Goal: Information Seeking & Learning: Learn about a topic

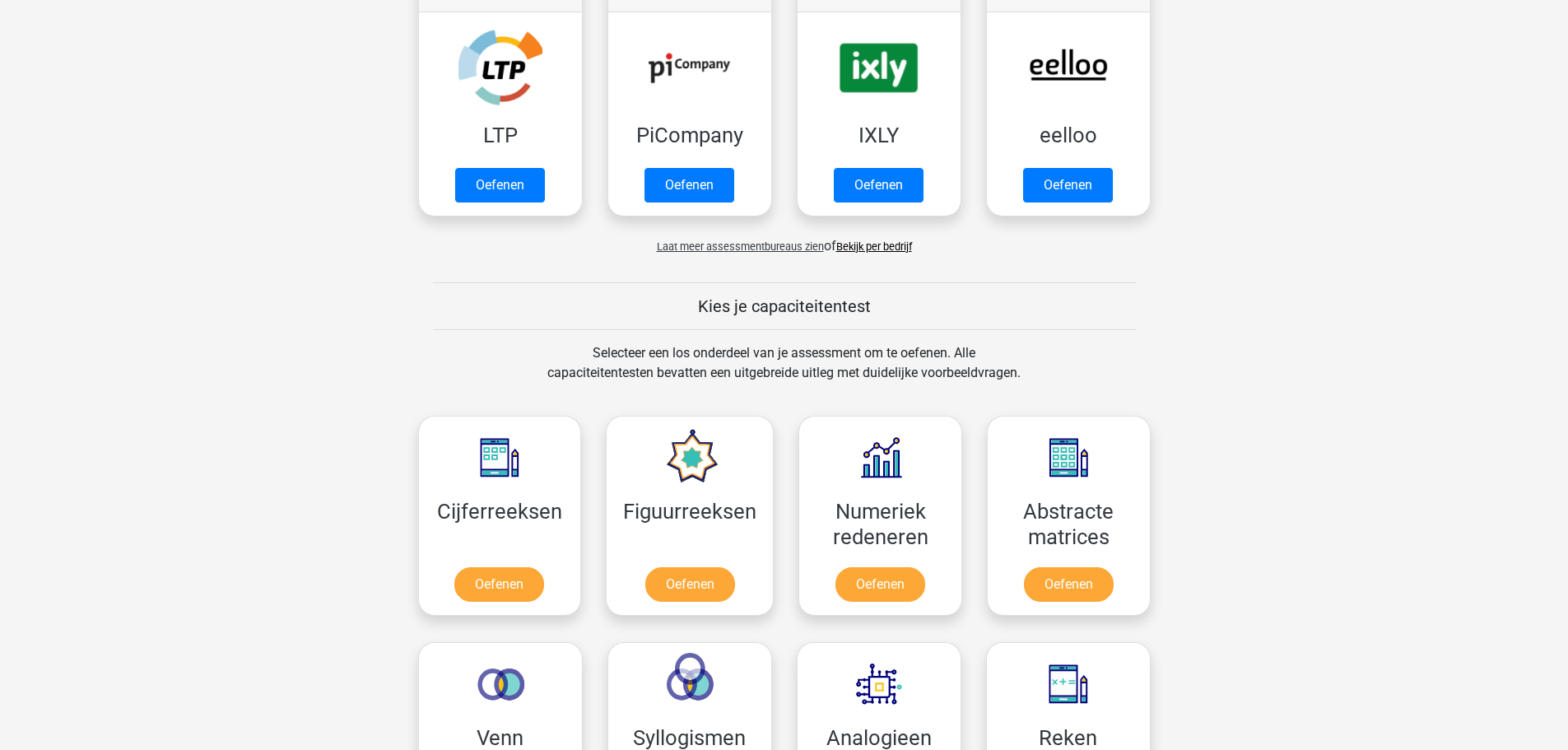
scroll to position [576, 0]
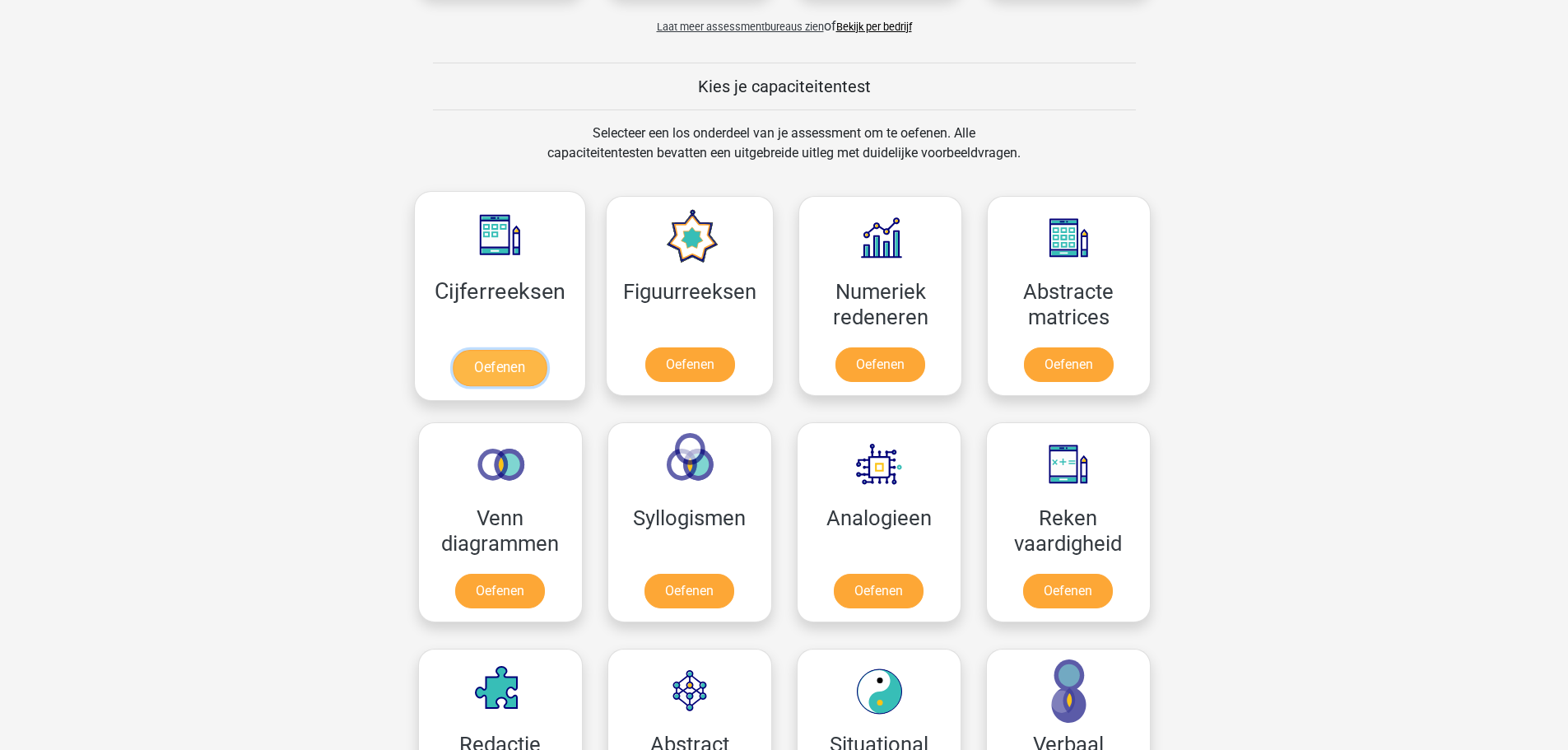
click at [481, 359] on link "Oefenen" at bounding box center [499, 368] width 94 height 36
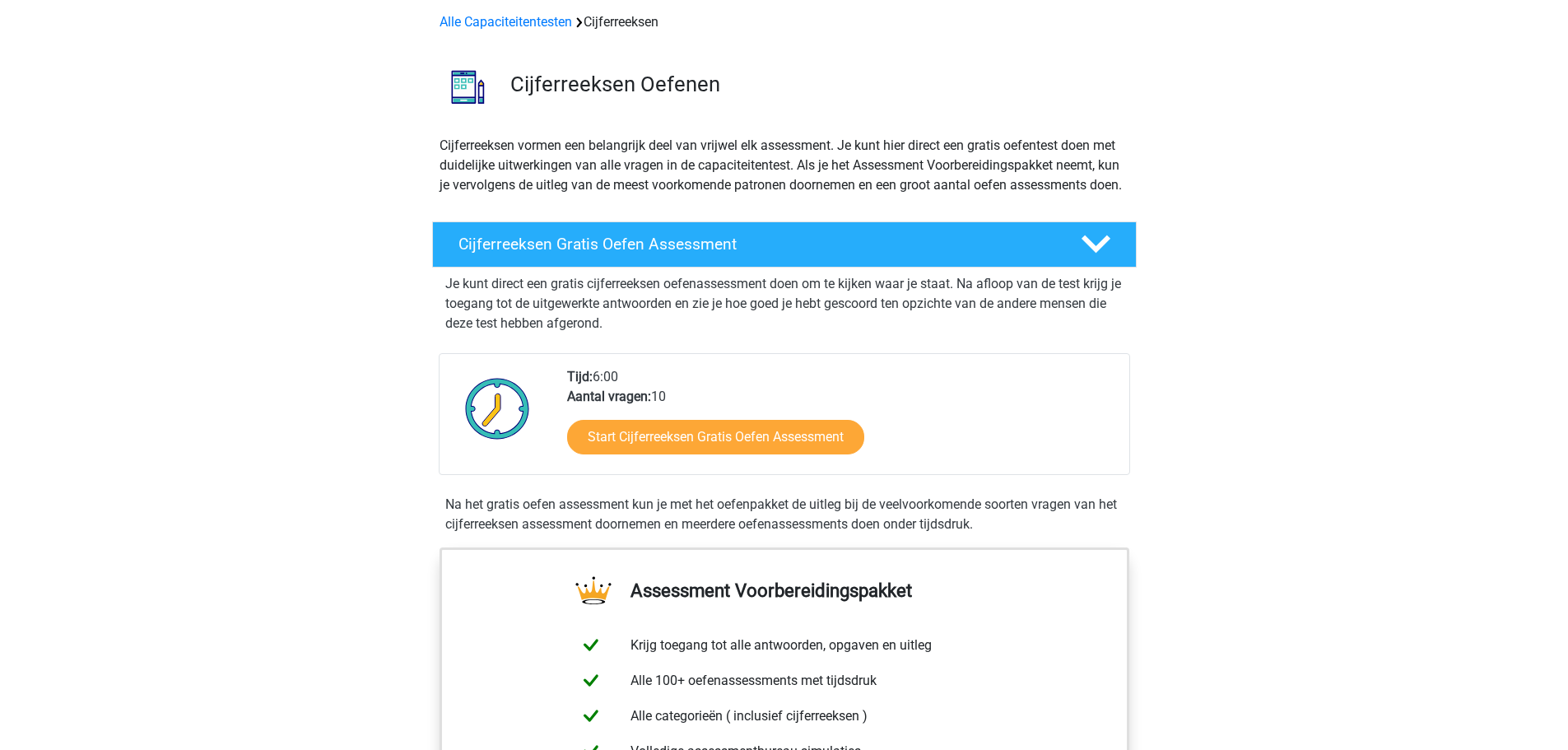
scroll to position [164, 0]
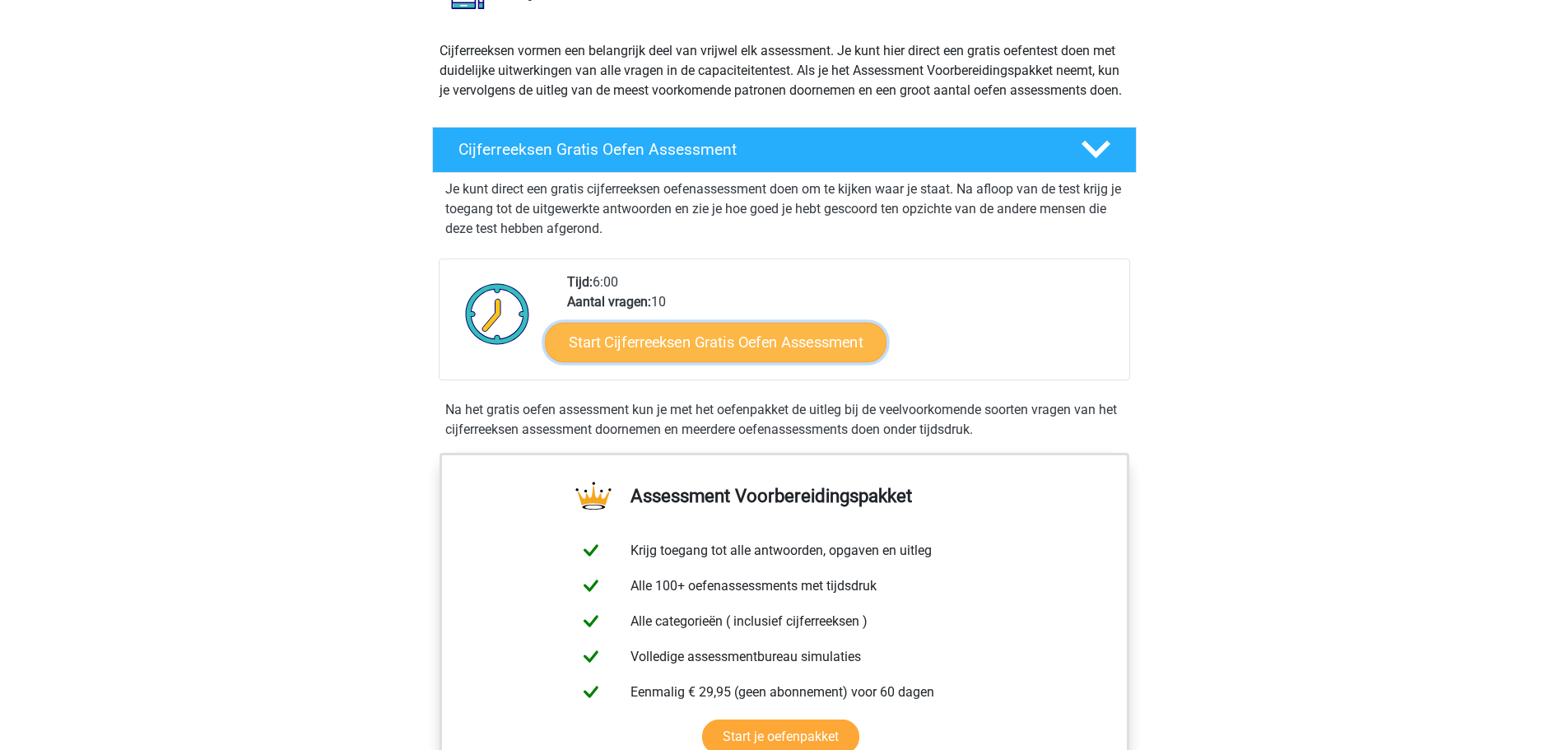
click at [805, 361] on link "Start Cijferreeksen Gratis Oefen Assessment" at bounding box center [715, 341] width 341 height 39
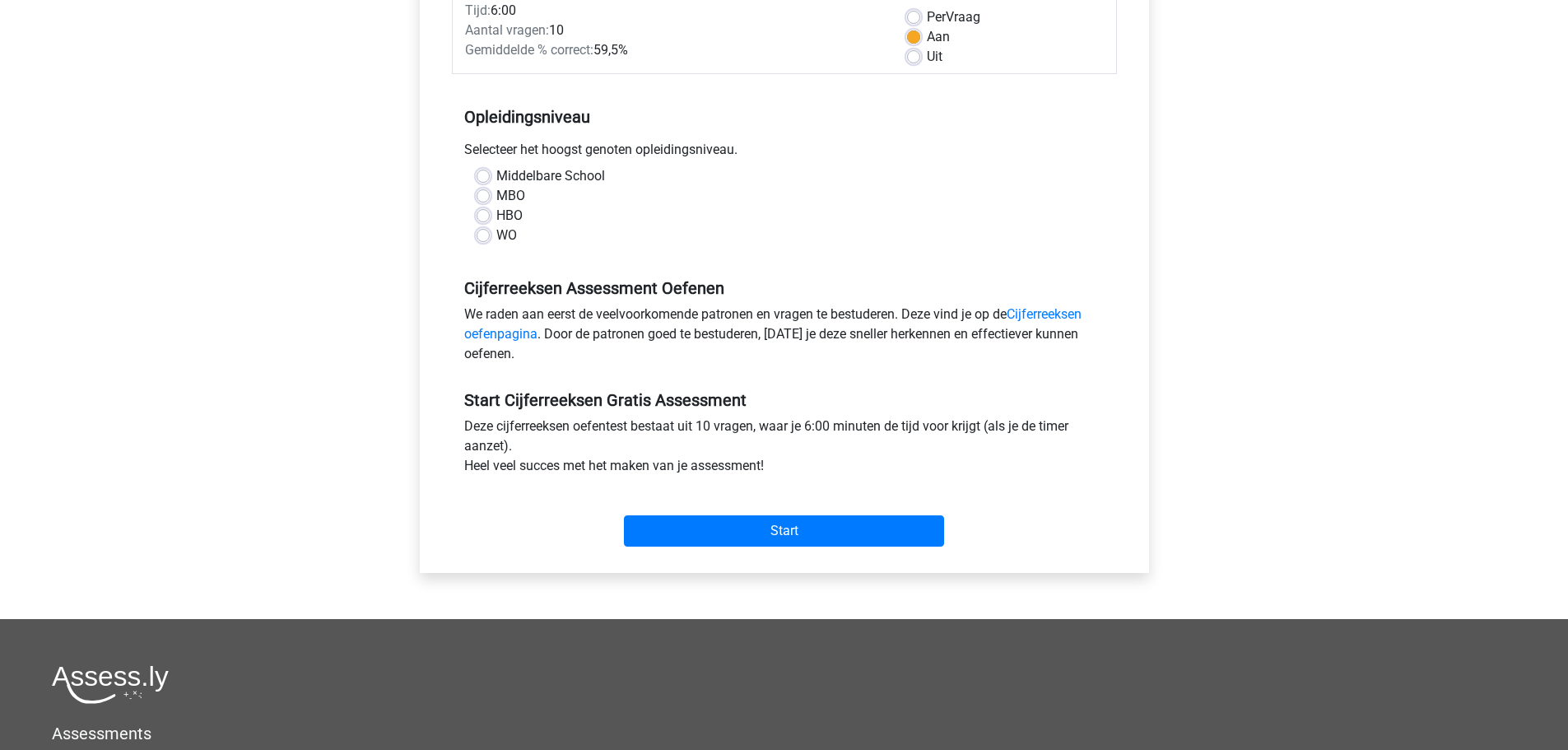
scroll to position [329, 0]
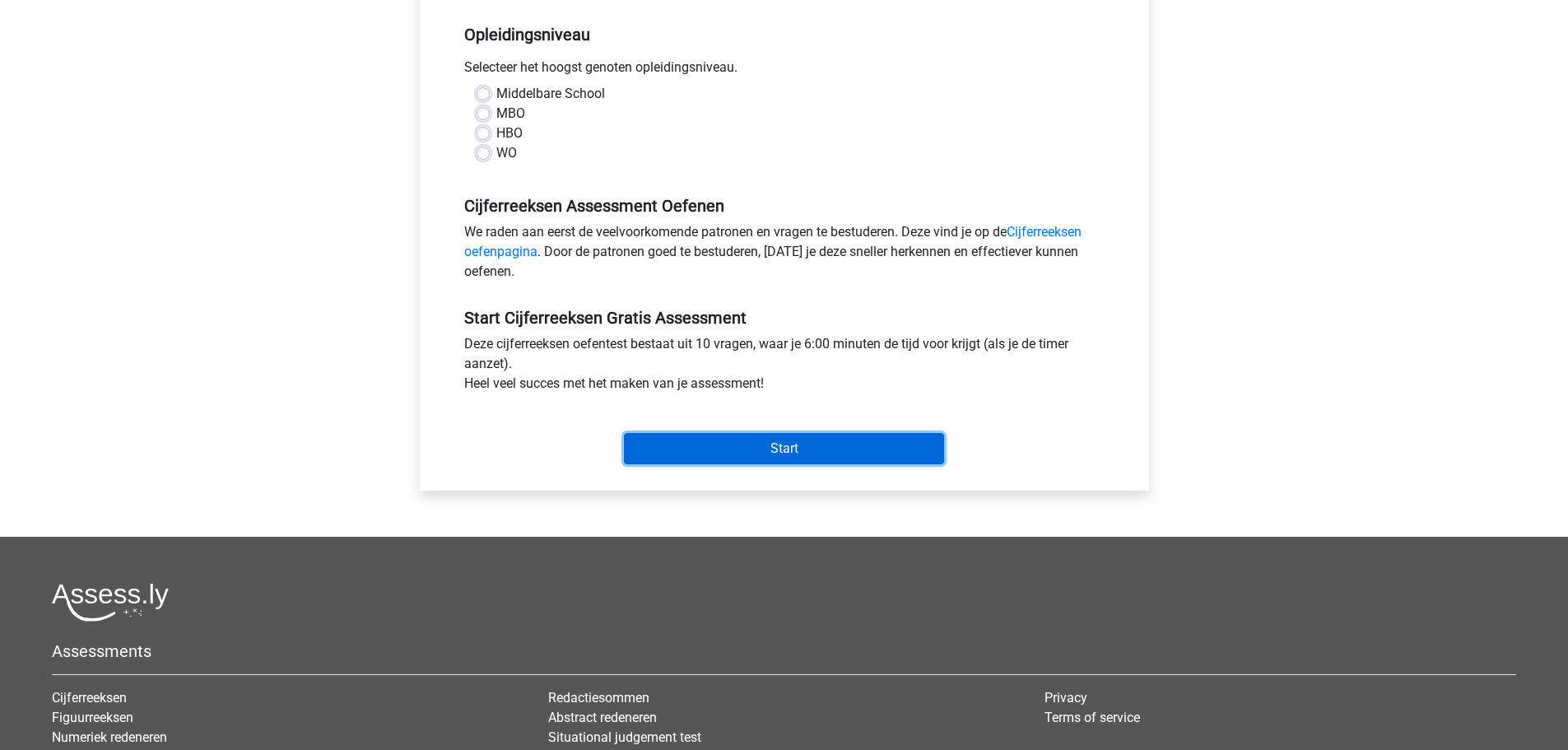
click at [807, 447] on input "Start" at bounding box center [784, 449] width 320 height 31
drag, startPoint x: 680, startPoint y: 166, endPoint x: 552, endPoint y: 165, distance: 128.0
click at [680, 165] on div "Middelbare School MBO HBO WO" at bounding box center [784, 130] width 665 height 92
click at [507, 156] on label "WO" at bounding box center [506, 153] width 21 height 20
click at [490, 156] on input "WO" at bounding box center [483, 151] width 13 height 16
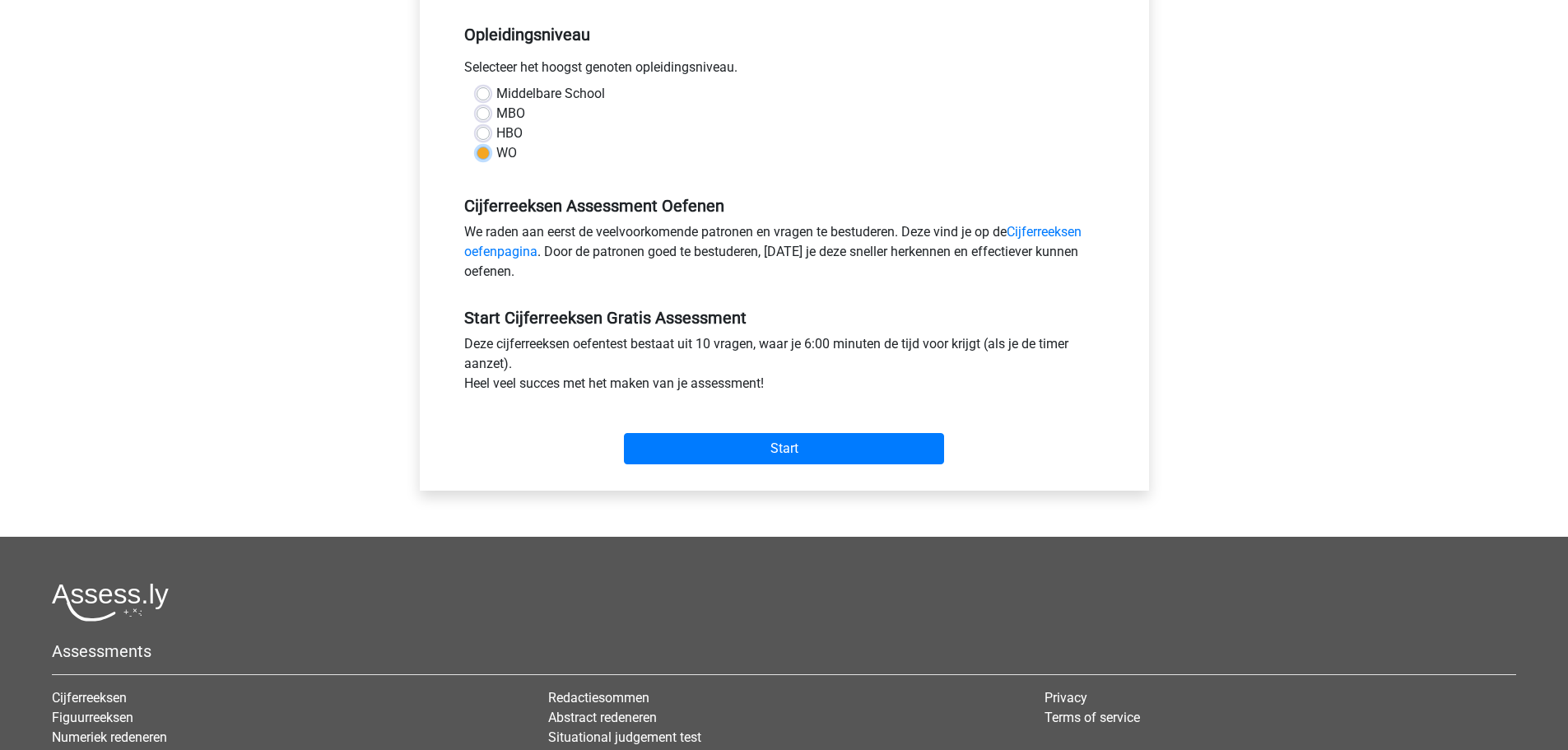
radio input "true"
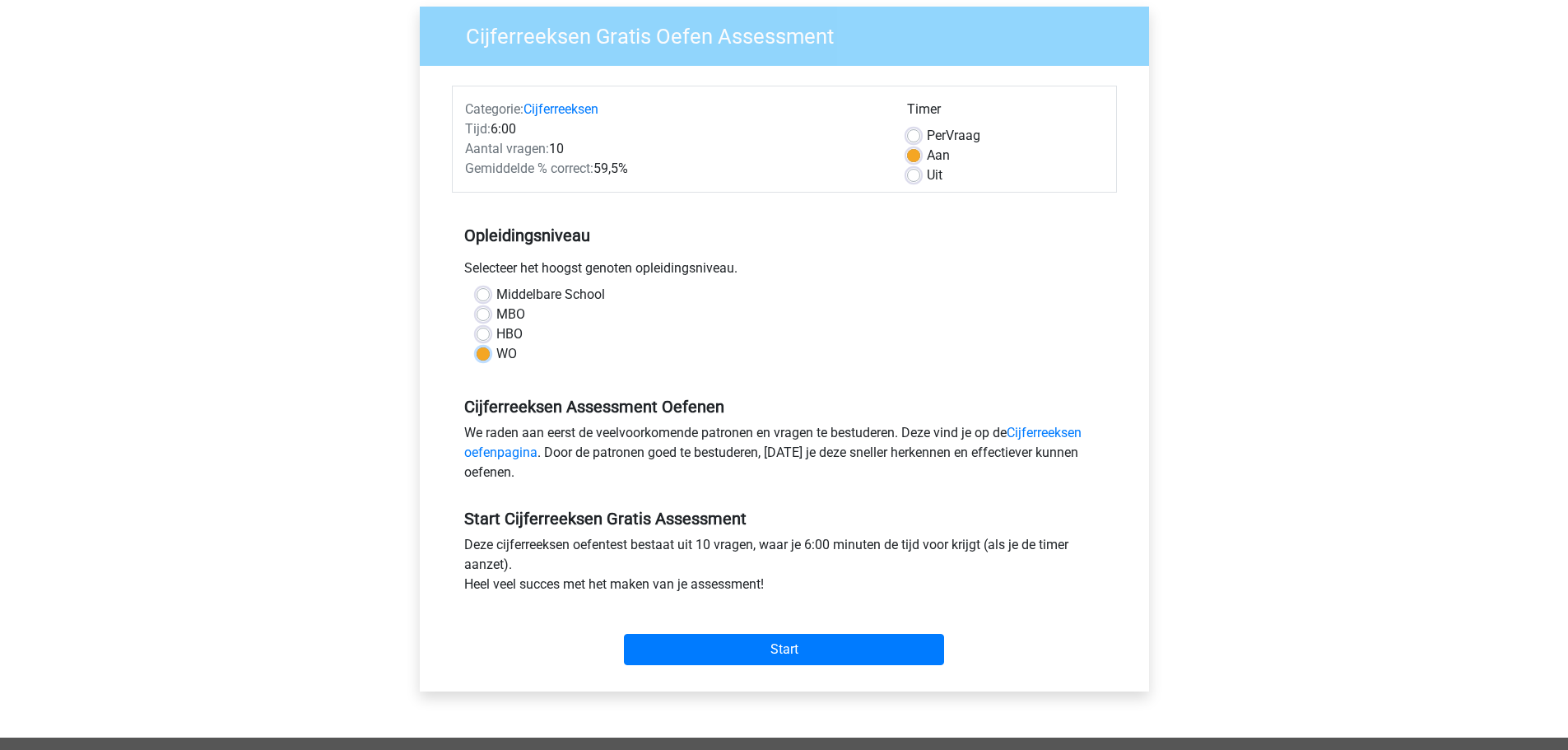
scroll to position [164, 0]
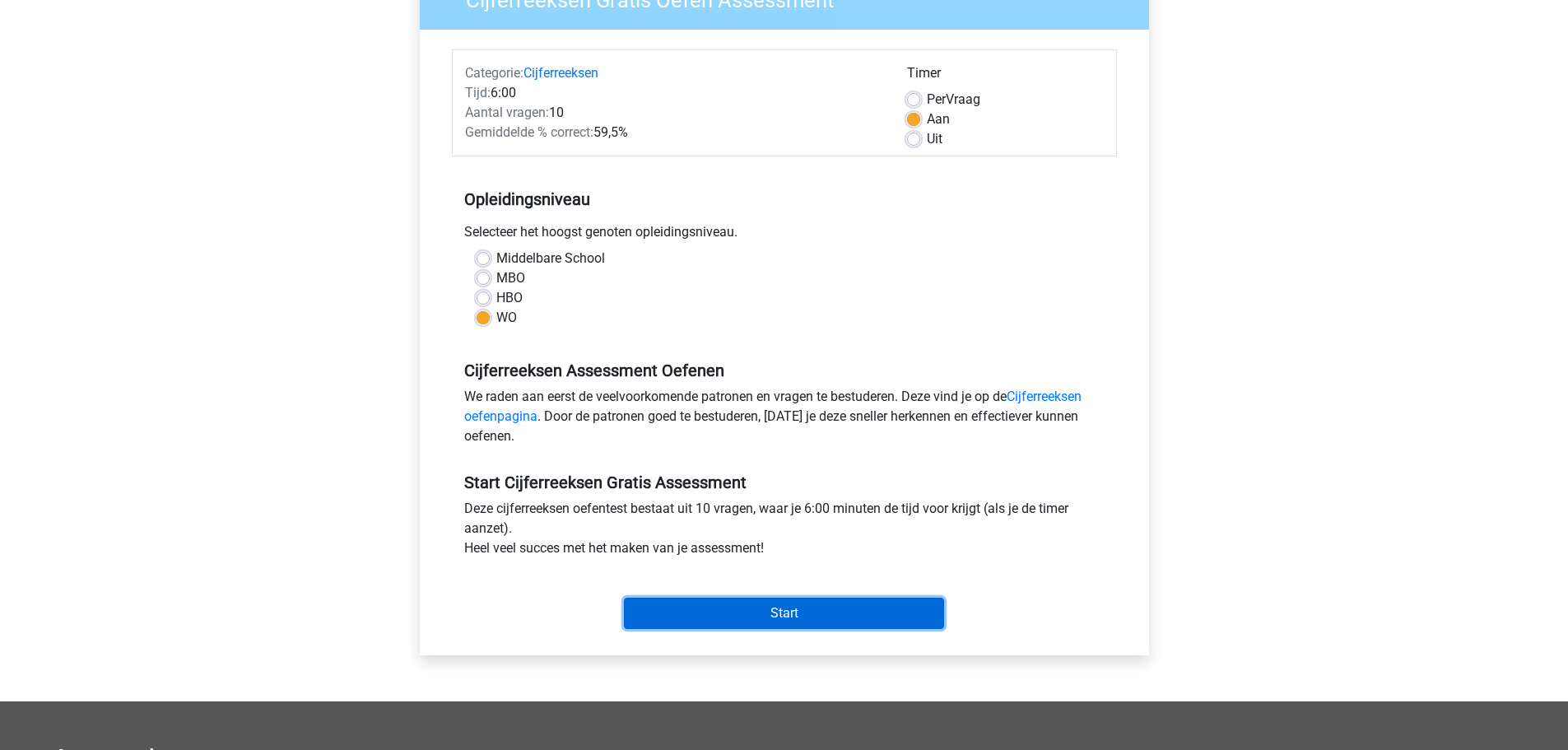
click at [836, 605] on input "Start" at bounding box center [784, 613] width 320 height 31
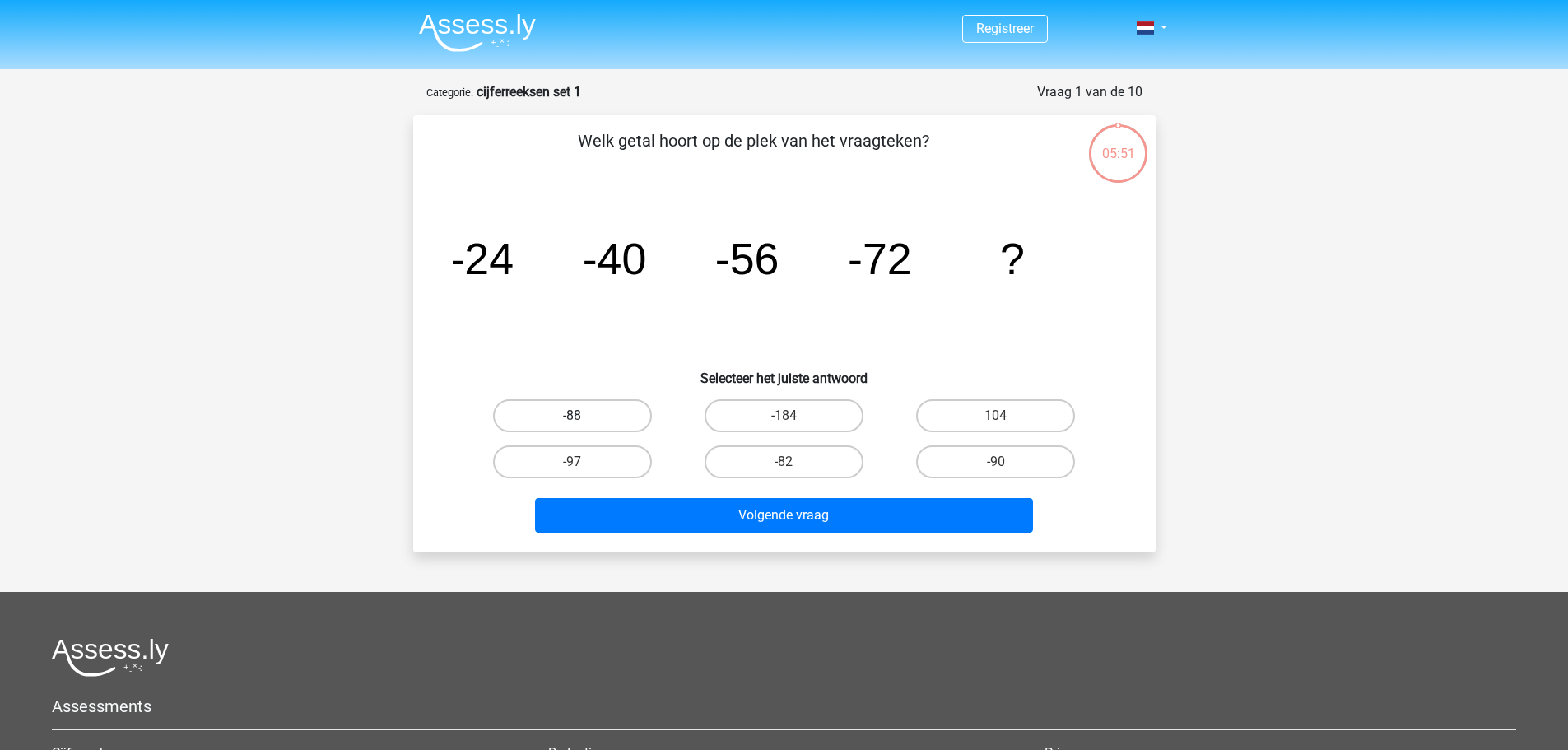
click at [606, 418] on label "-88" at bounding box center [572, 416] width 159 height 33
click at [583, 418] on input "-88" at bounding box center [577, 422] width 11 height 11
radio input "true"
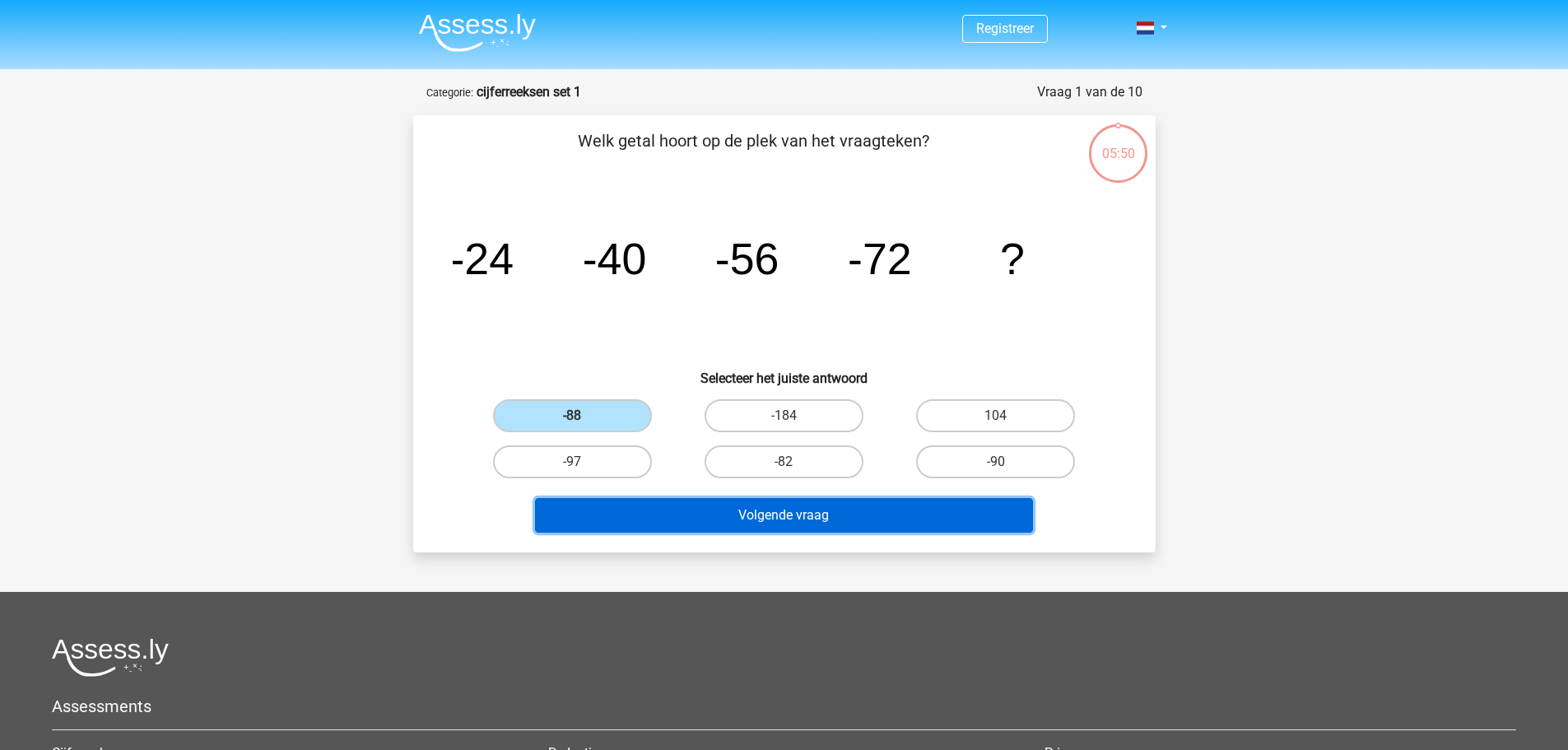
click at [752, 505] on button "Volgende vraag" at bounding box center [784, 516] width 498 height 35
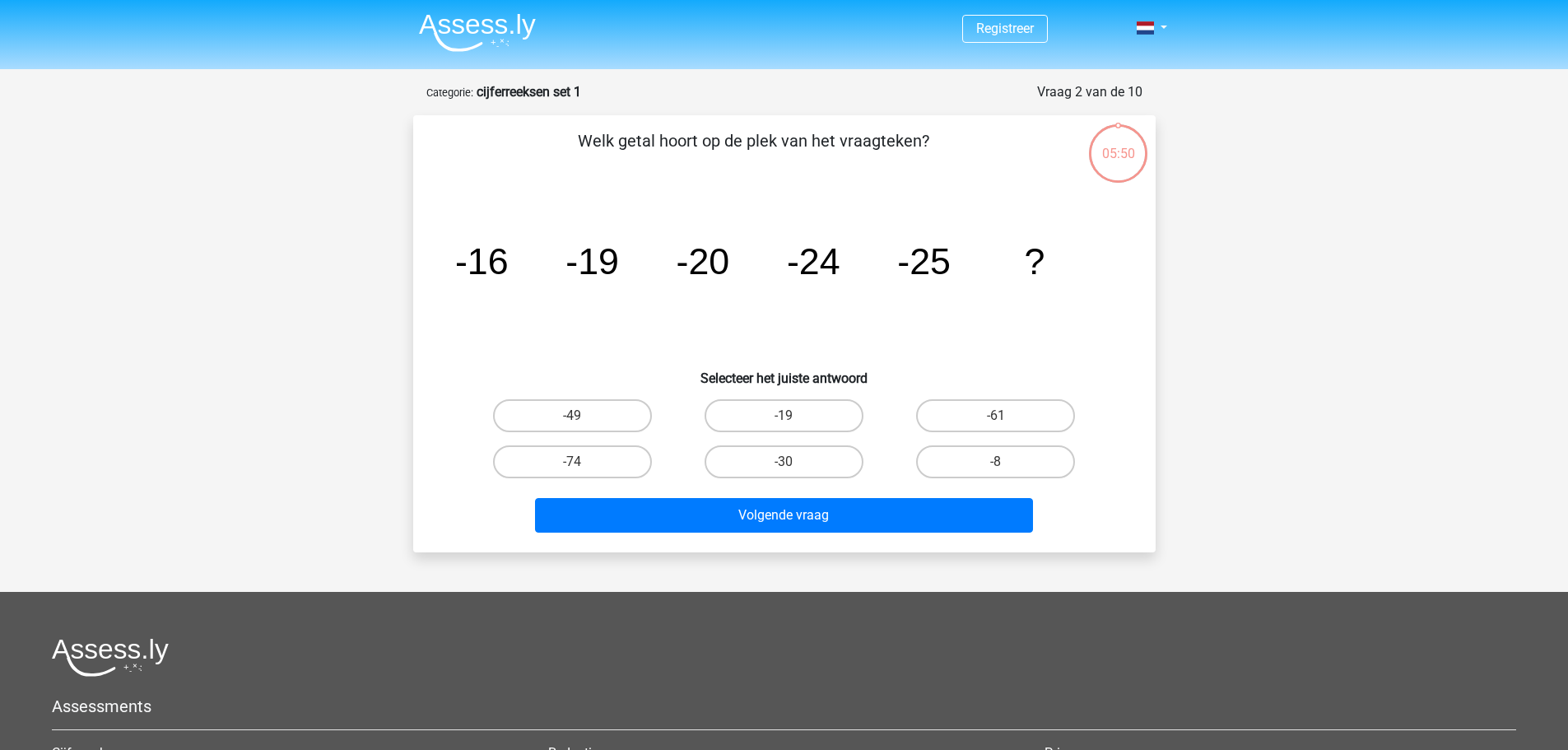
scroll to position [82, 0]
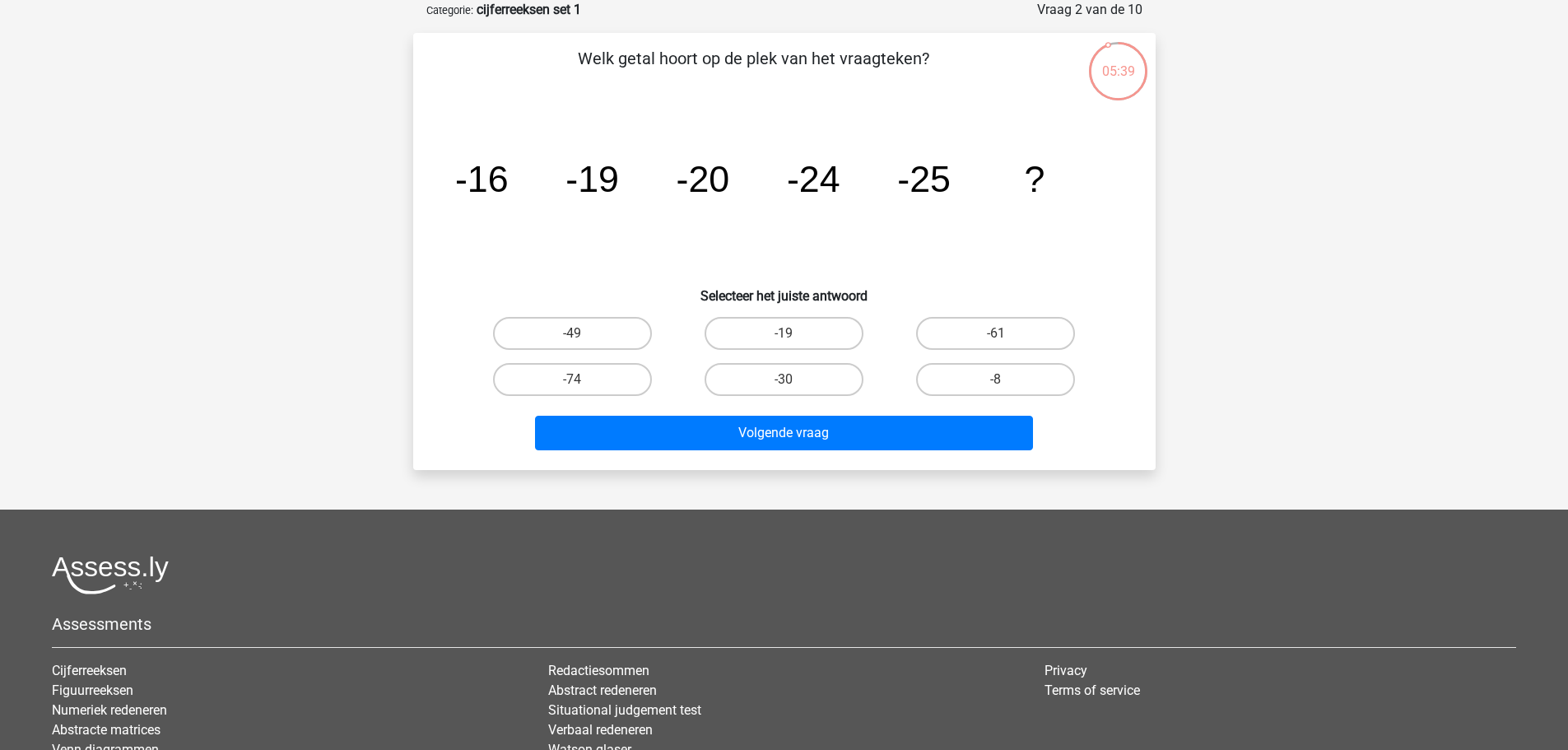
click at [791, 361] on div "-30" at bounding box center [784, 380] width 212 height 47
click at [804, 380] on label "-30" at bounding box center [784, 380] width 159 height 33
click at [794, 380] on input "-30" at bounding box center [789, 385] width 11 height 11
radio input "true"
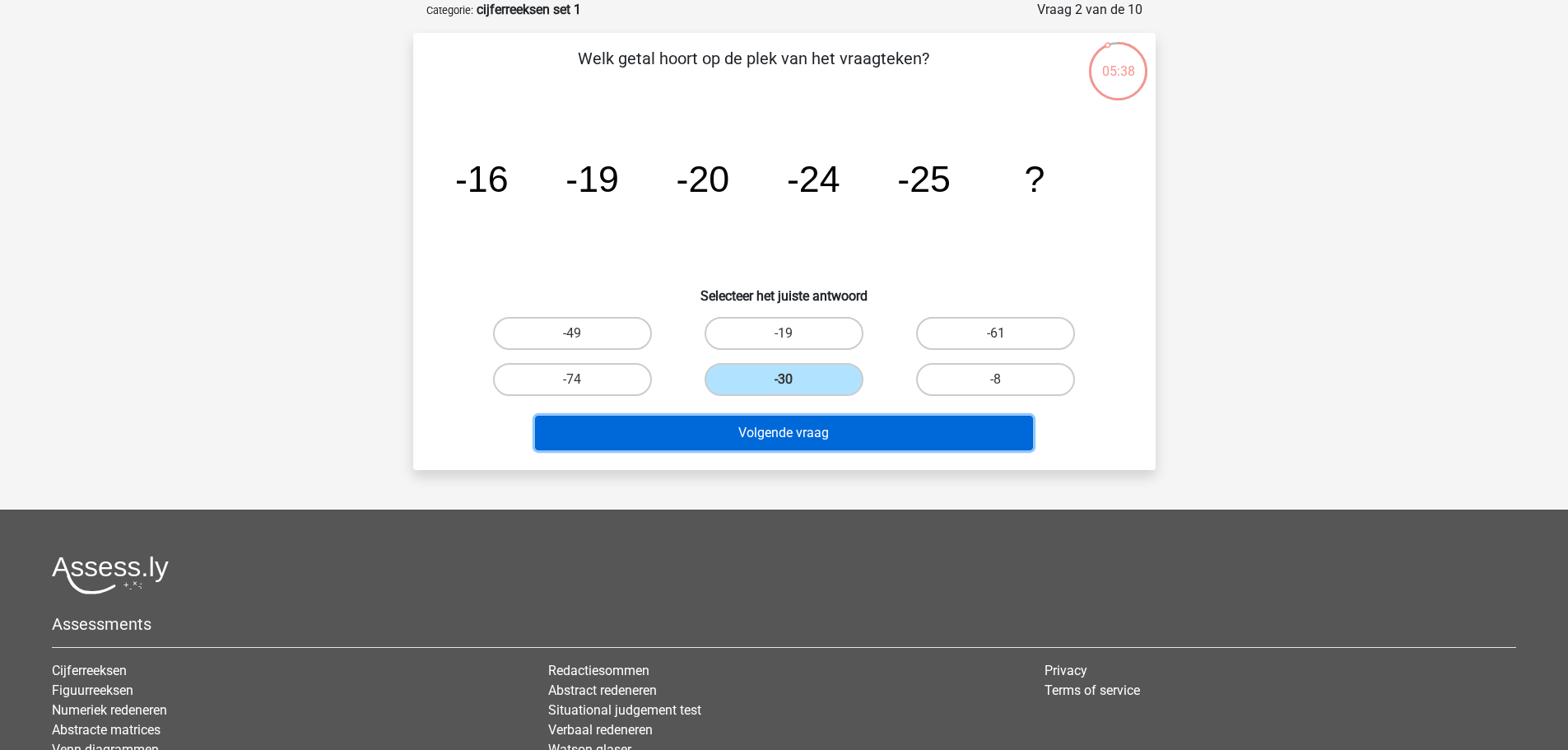
click at [820, 434] on button "Volgende vraag" at bounding box center [784, 433] width 498 height 35
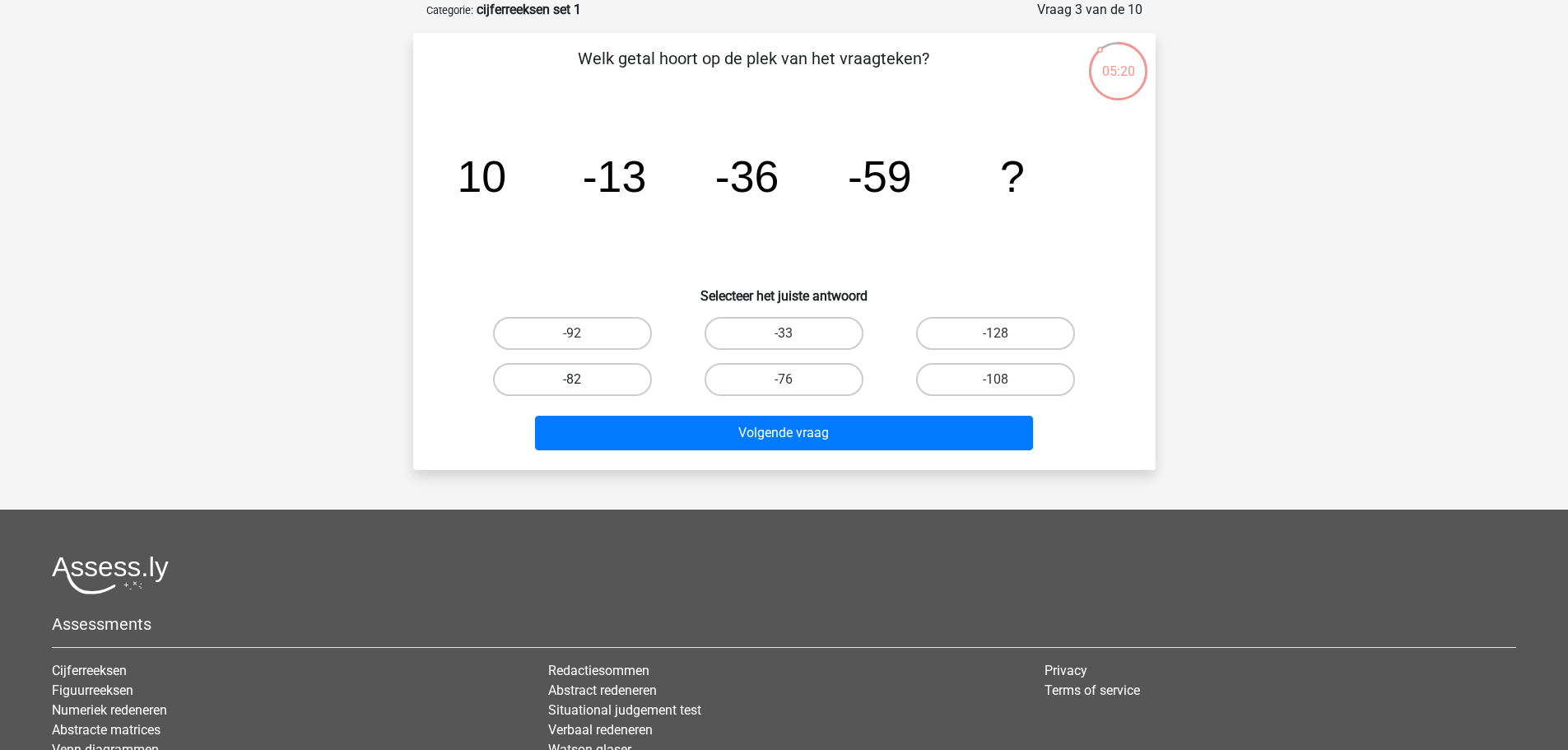
click at [602, 368] on label "-82" at bounding box center [572, 380] width 159 height 33
click at [583, 380] on input "-82" at bounding box center [577, 385] width 11 height 11
radio input "true"
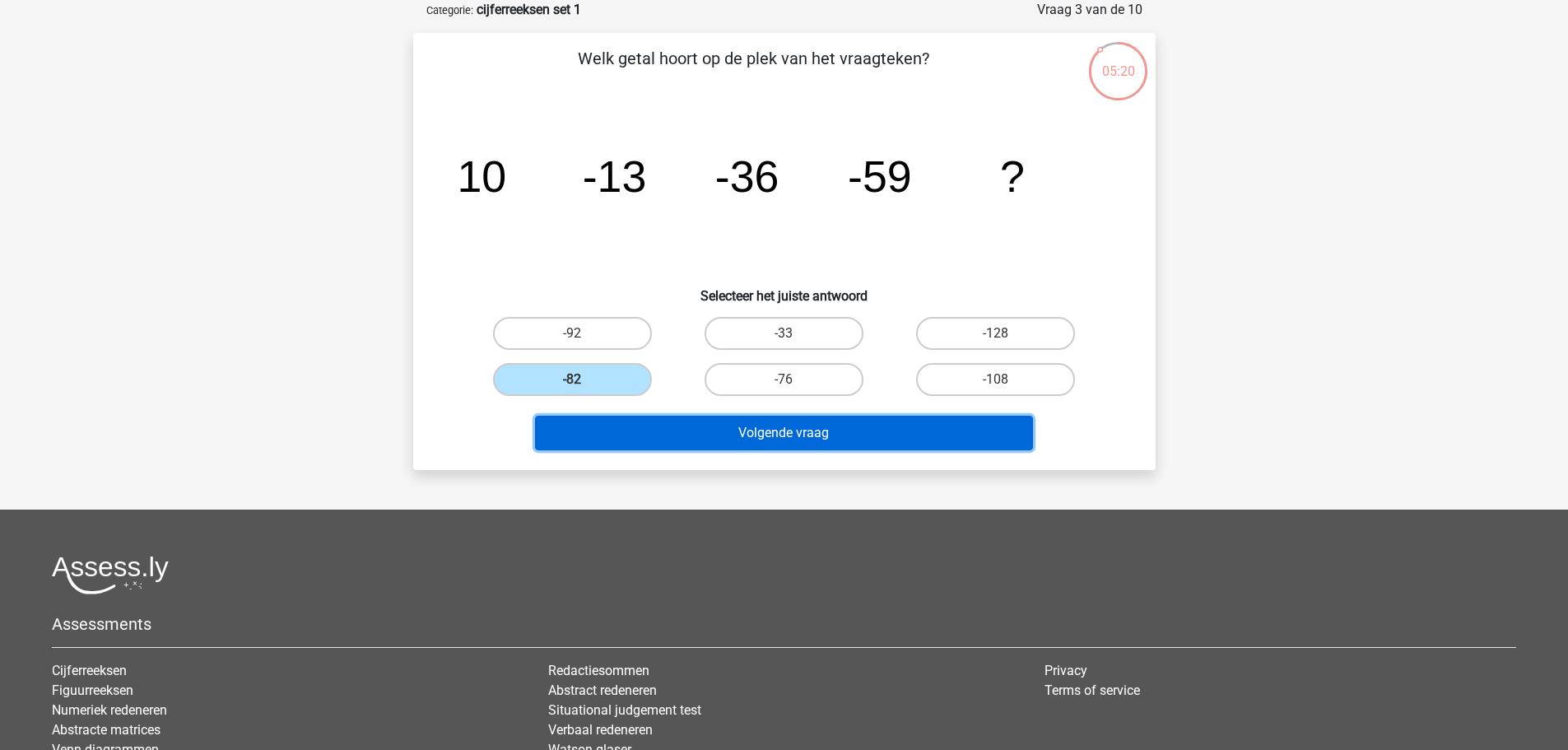
click at [760, 422] on button "Volgende vraag" at bounding box center [784, 433] width 498 height 35
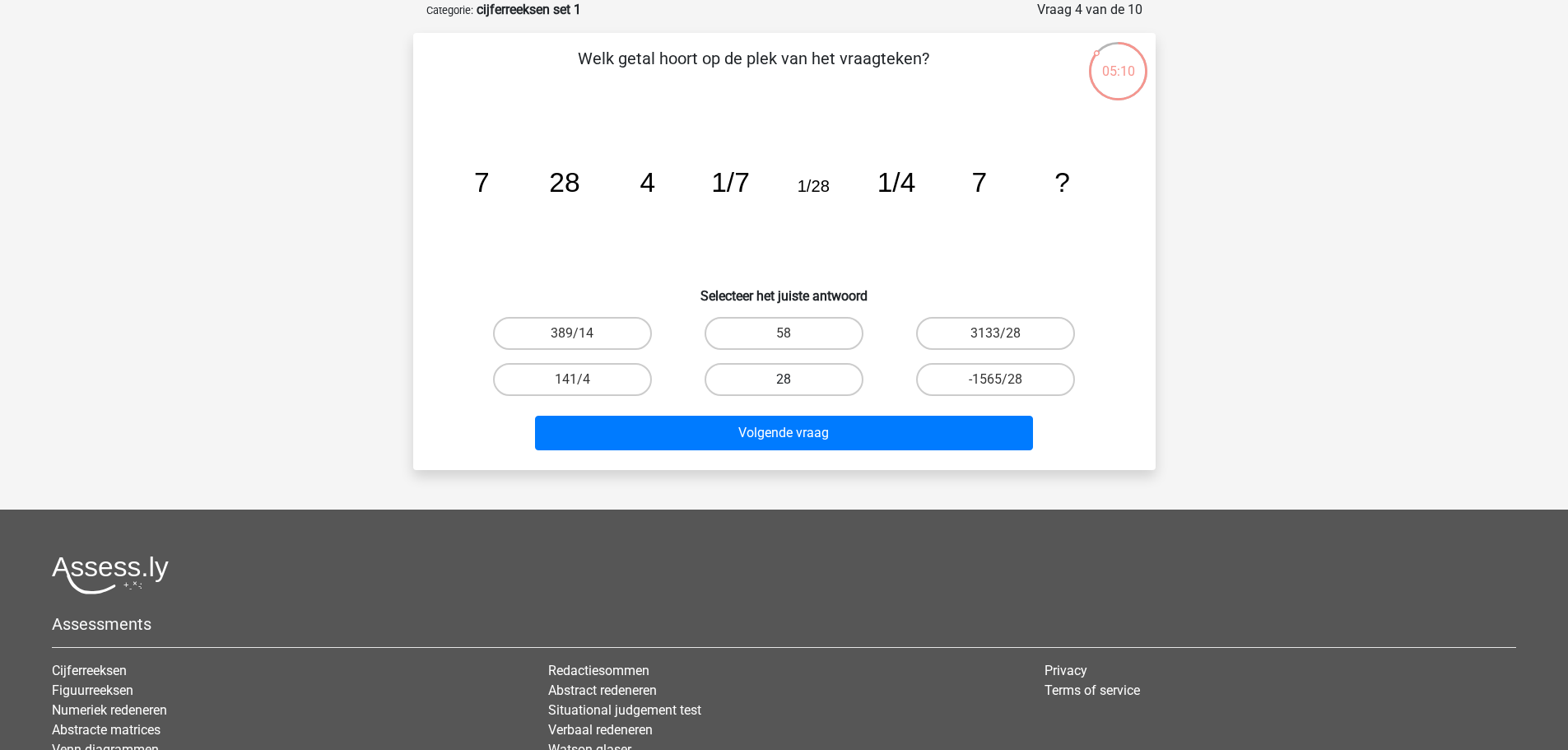
click at [781, 380] on label "28" at bounding box center [784, 380] width 159 height 33
click at [784, 380] on input "28" at bounding box center [789, 385] width 11 height 11
radio input "true"
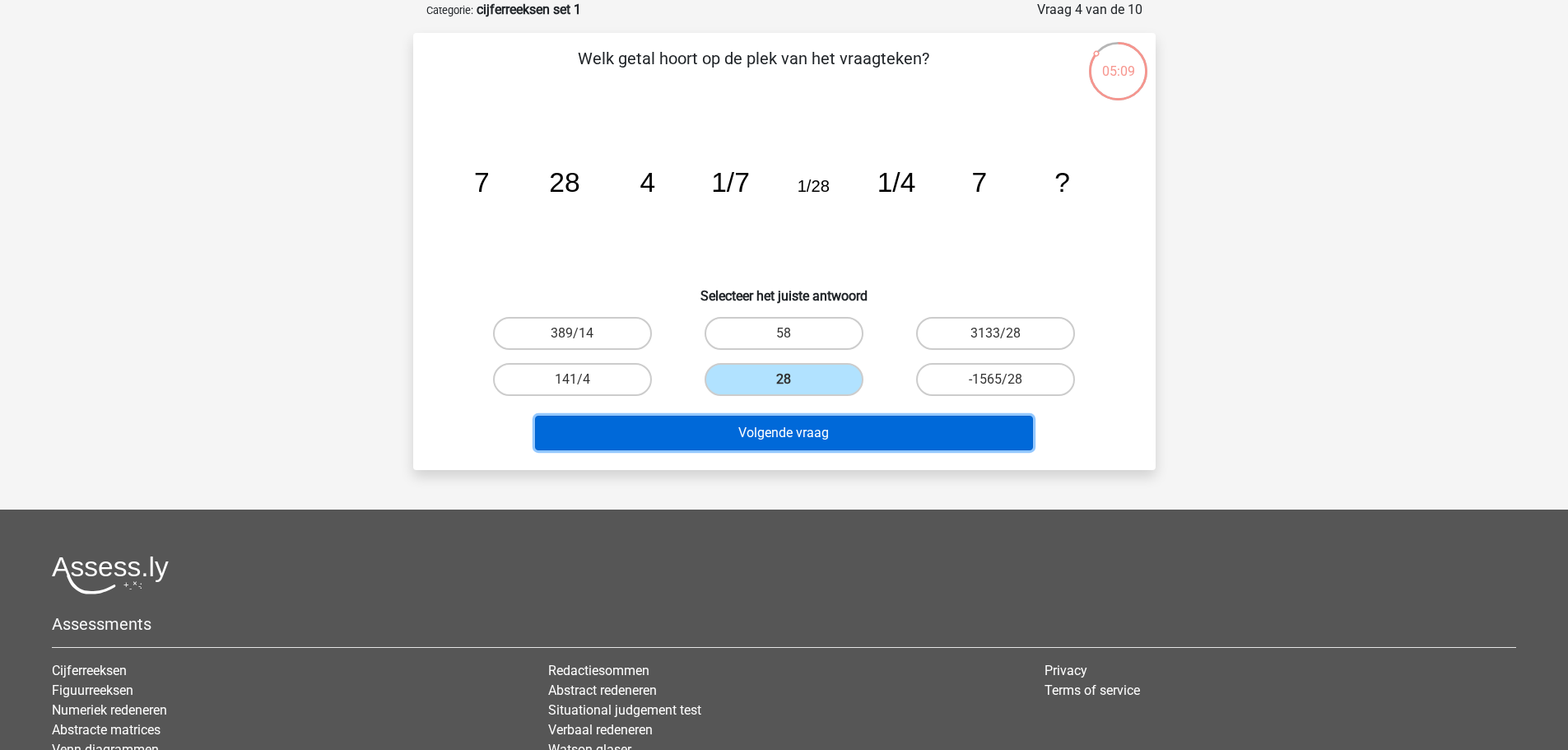
click at [802, 418] on button "Volgende vraag" at bounding box center [784, 433] width 498 height 35
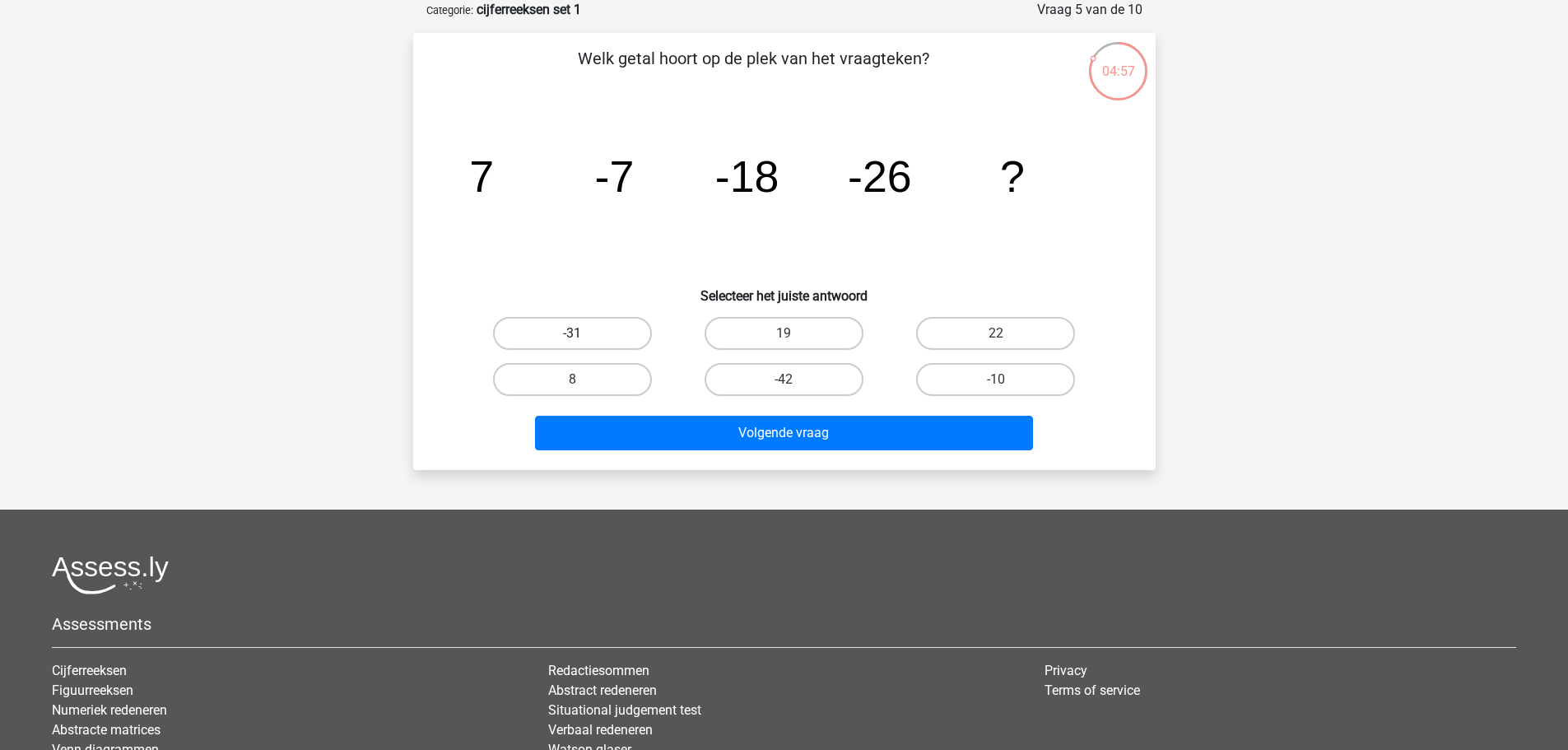
click at [624, 342] on label "-31" at bounding box center [572, 333] width 159 height 33
click at [583, 342] on input "-31" at bounding box center [577, 339] width 11 height 11
radio input "true"
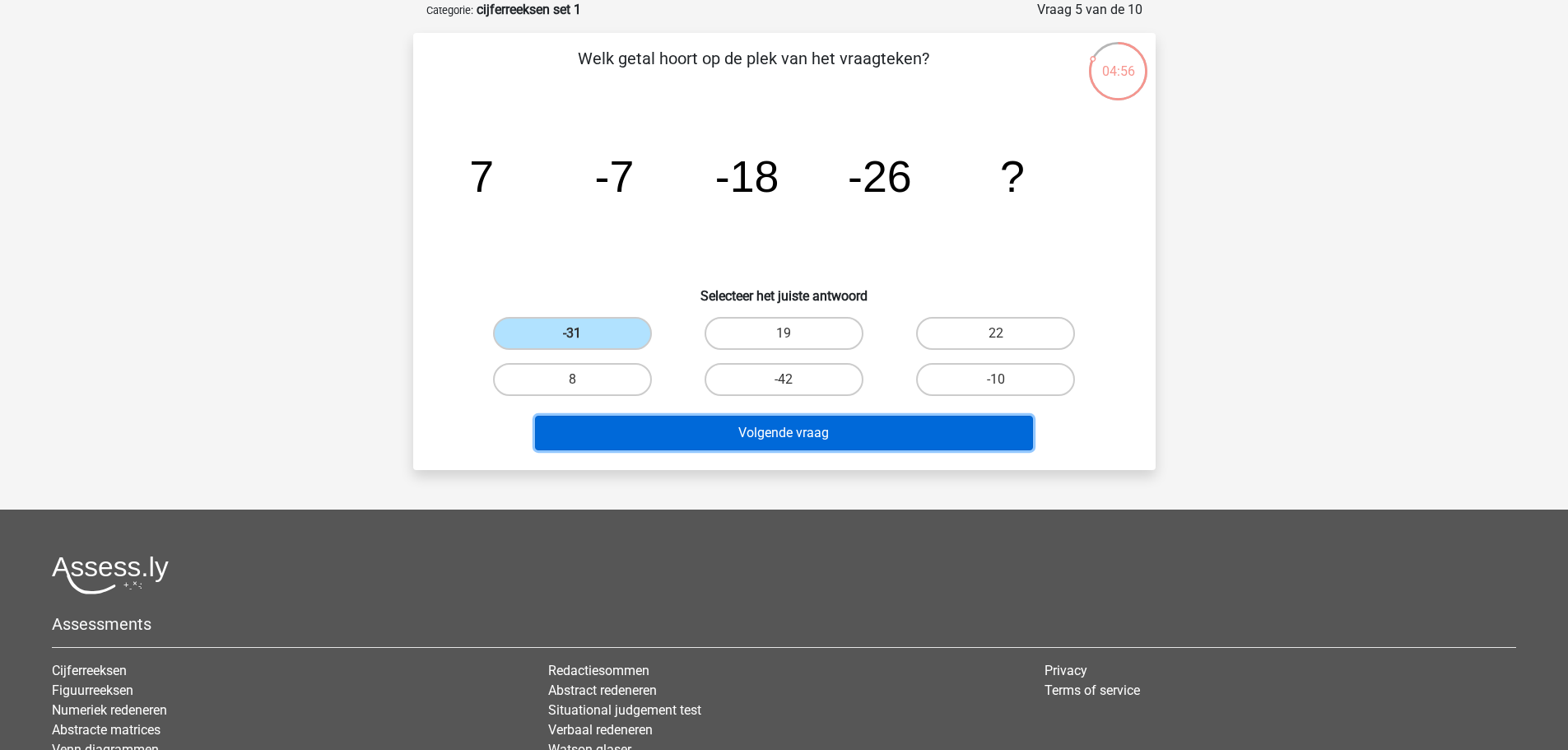
click at [758, 436] on button "Volgende vraag" at bounding box center [784, 433] width 498 height 35
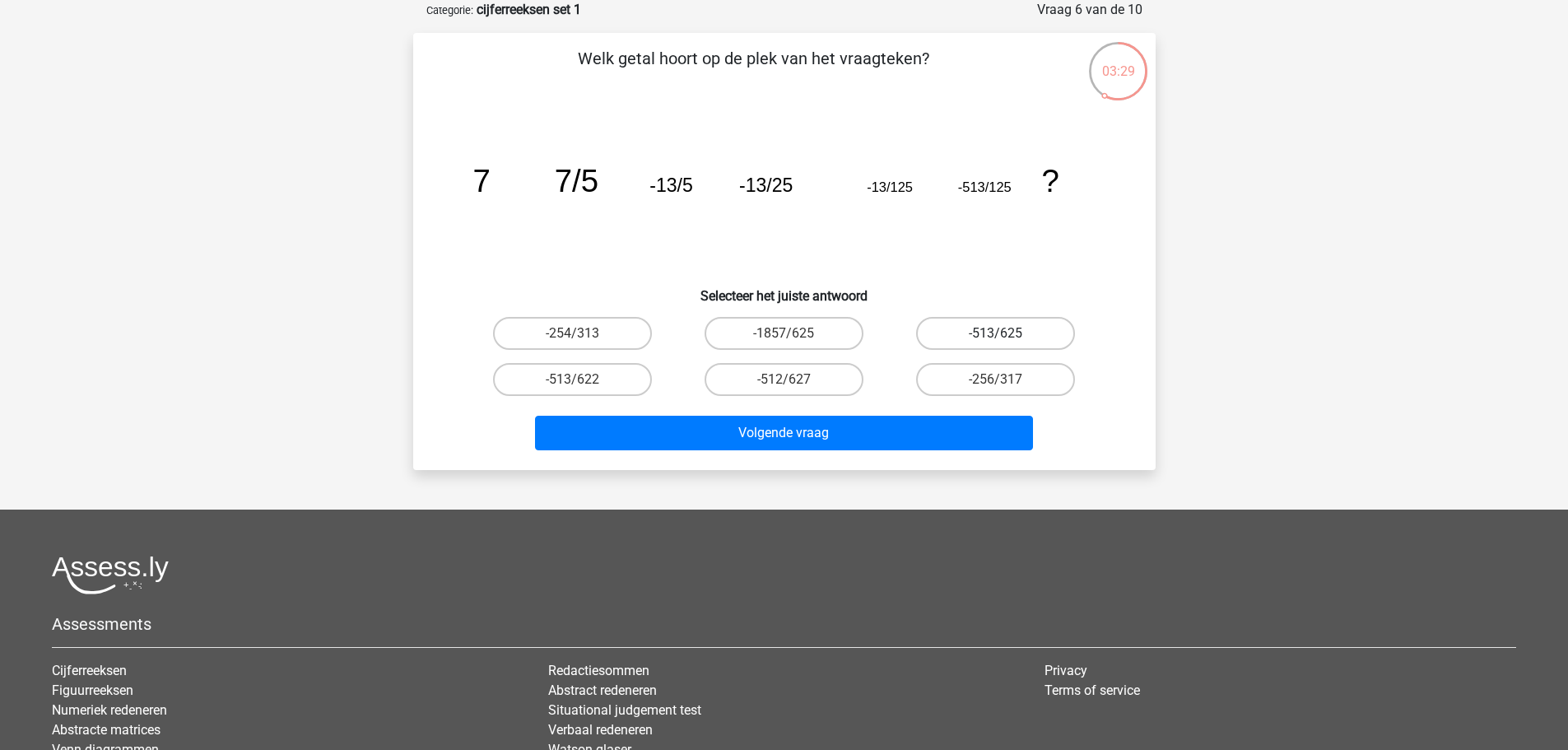
click at [981, 338] on label "-513/625" at bounding box center [995, 333] width 159 height 33
click at [996, 338] on input "-513/625" at bounding box center [1002, 339] width 11 height 11
radio input "true"
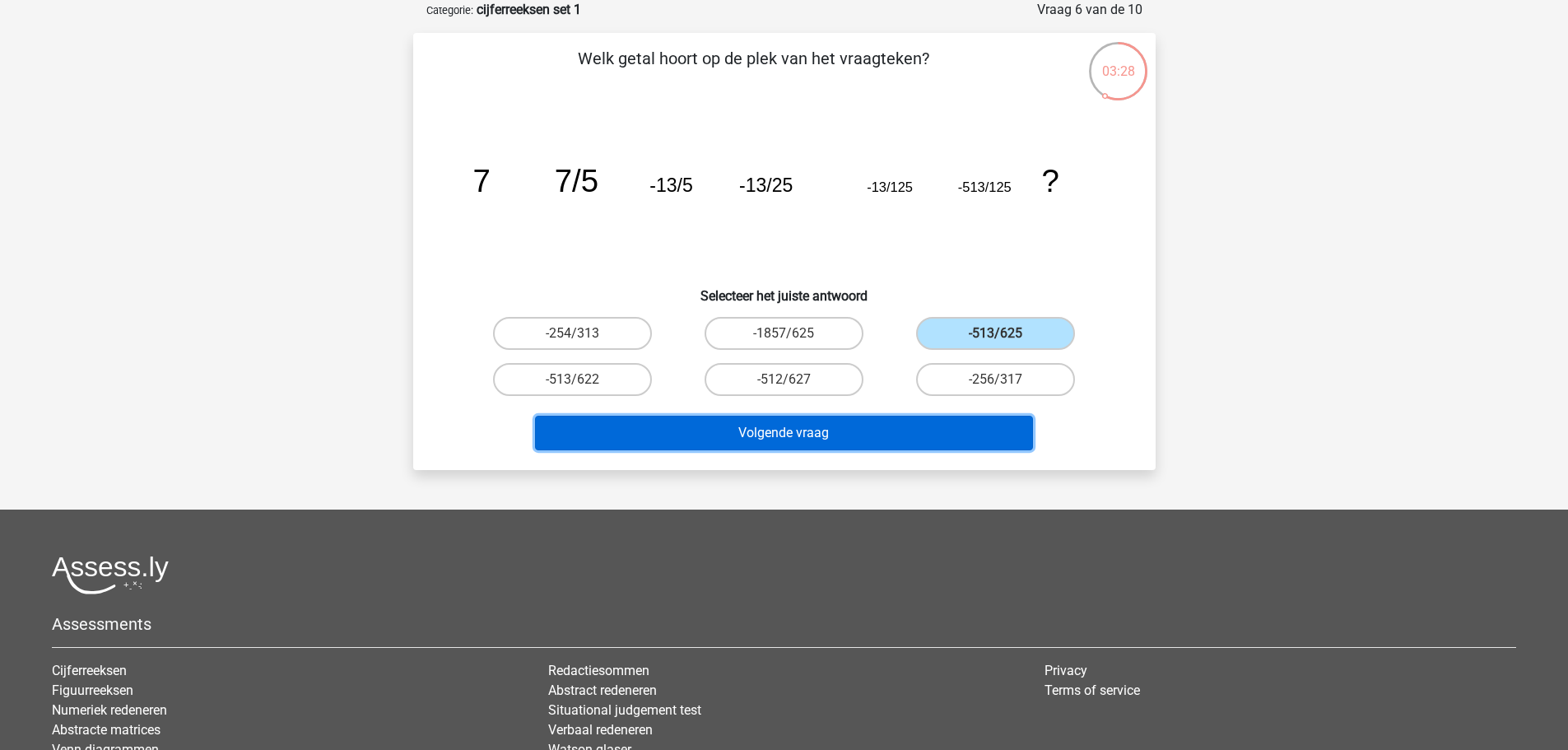
click at [811, 426] on button "Volgende vraag" at bounding box center [784, 433] width 498 height 35
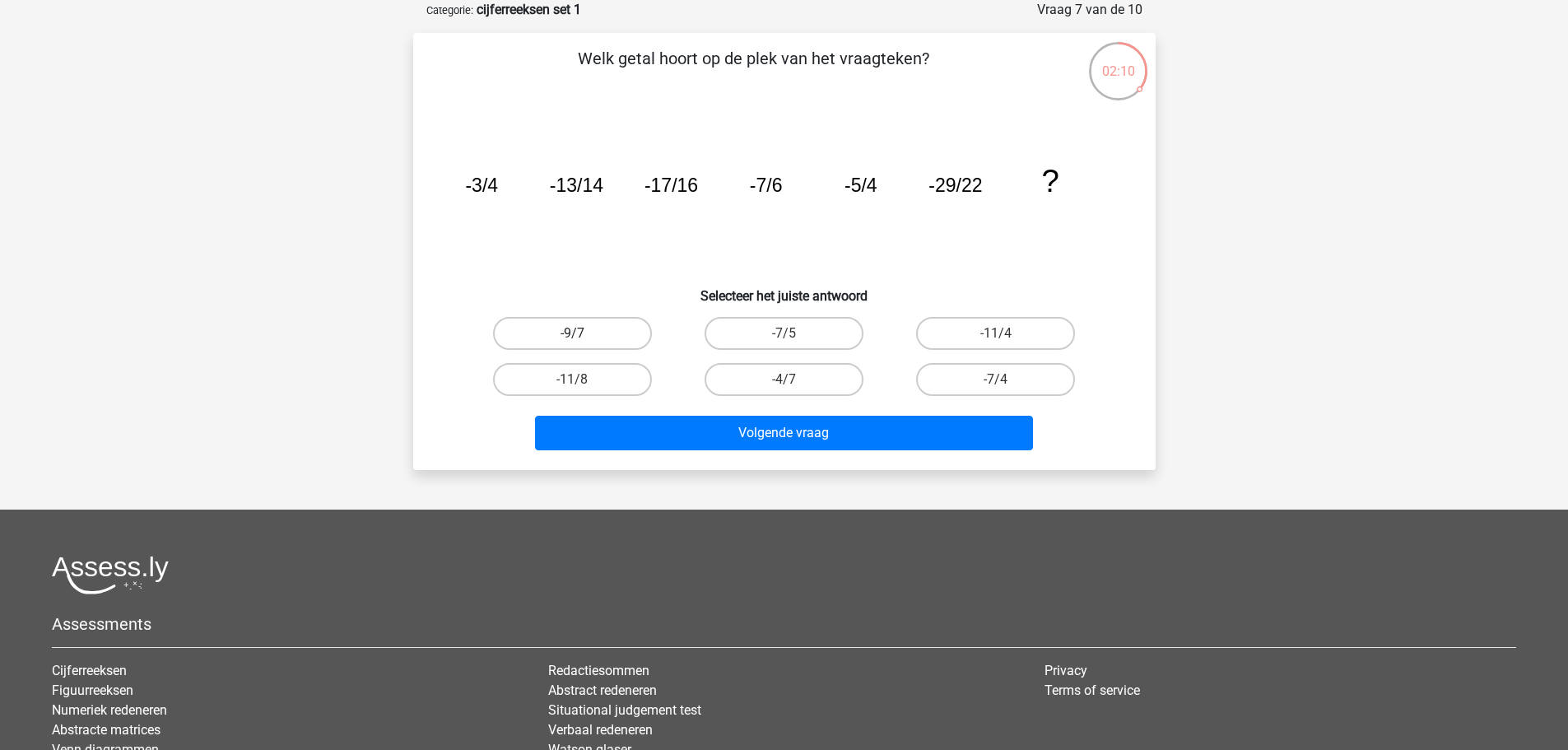
click at [606, 326] on label "-9/7" at bounding box center [572, 333] width 159 height 33
click at [583, 333] on input "-9/7" at bounding box center [577, 339] width 11 height 11
radio input "true"
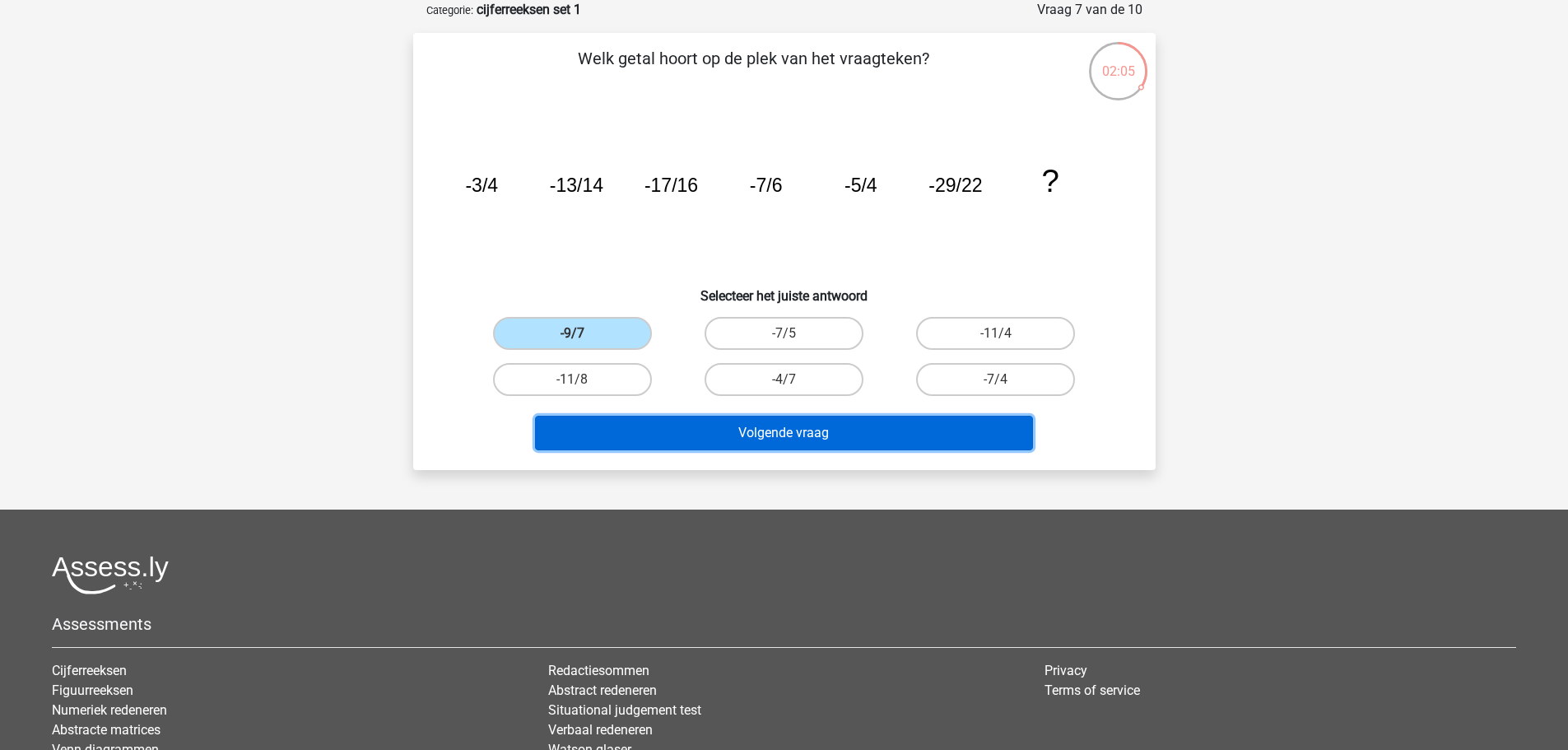
click at [793, 421] on button "Volgende vraag" at bounding box center [784, 433] width 498 height 35
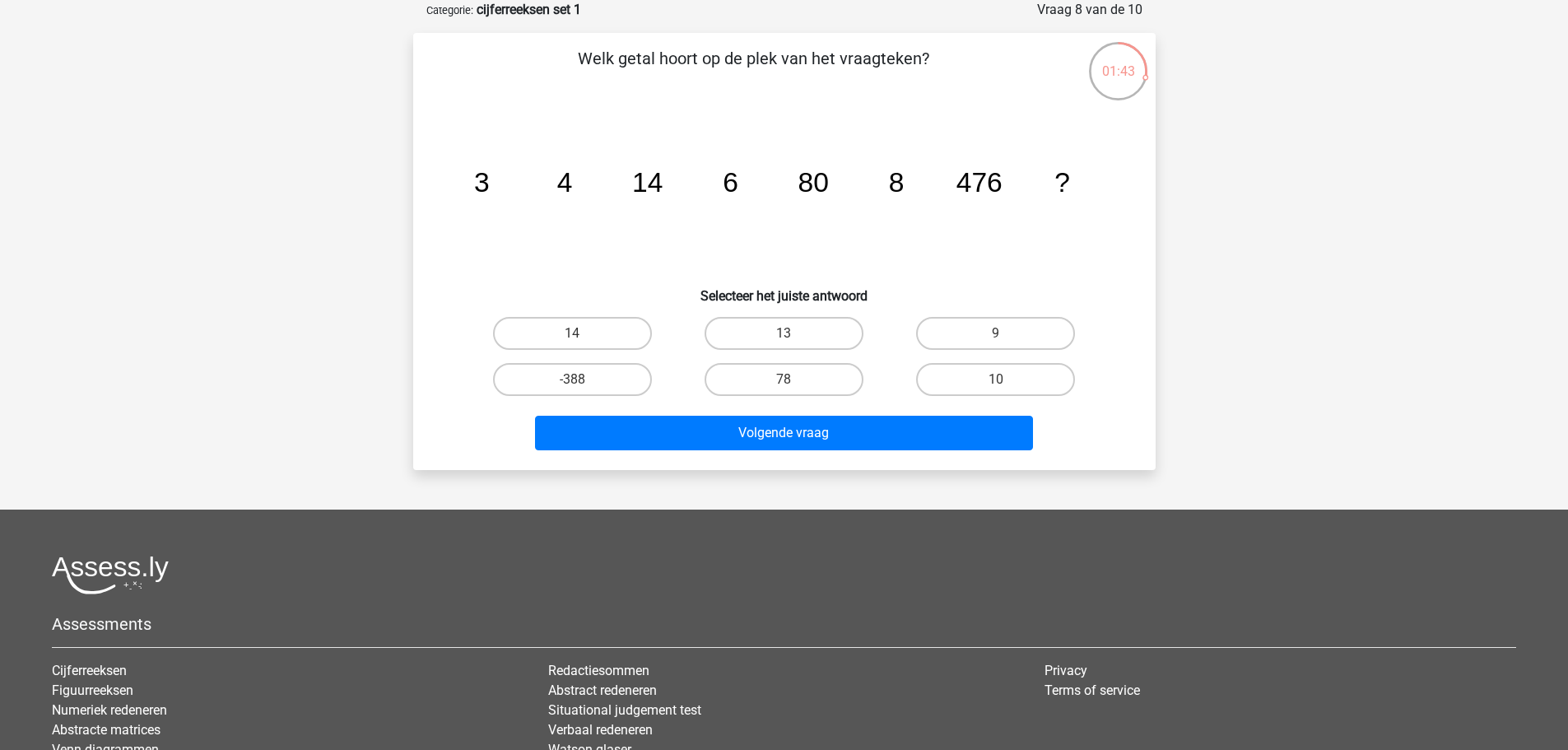
click at [1005, 388] on input "10" at bounding box center [1002, 385] width 11 height 11
radio input "true"
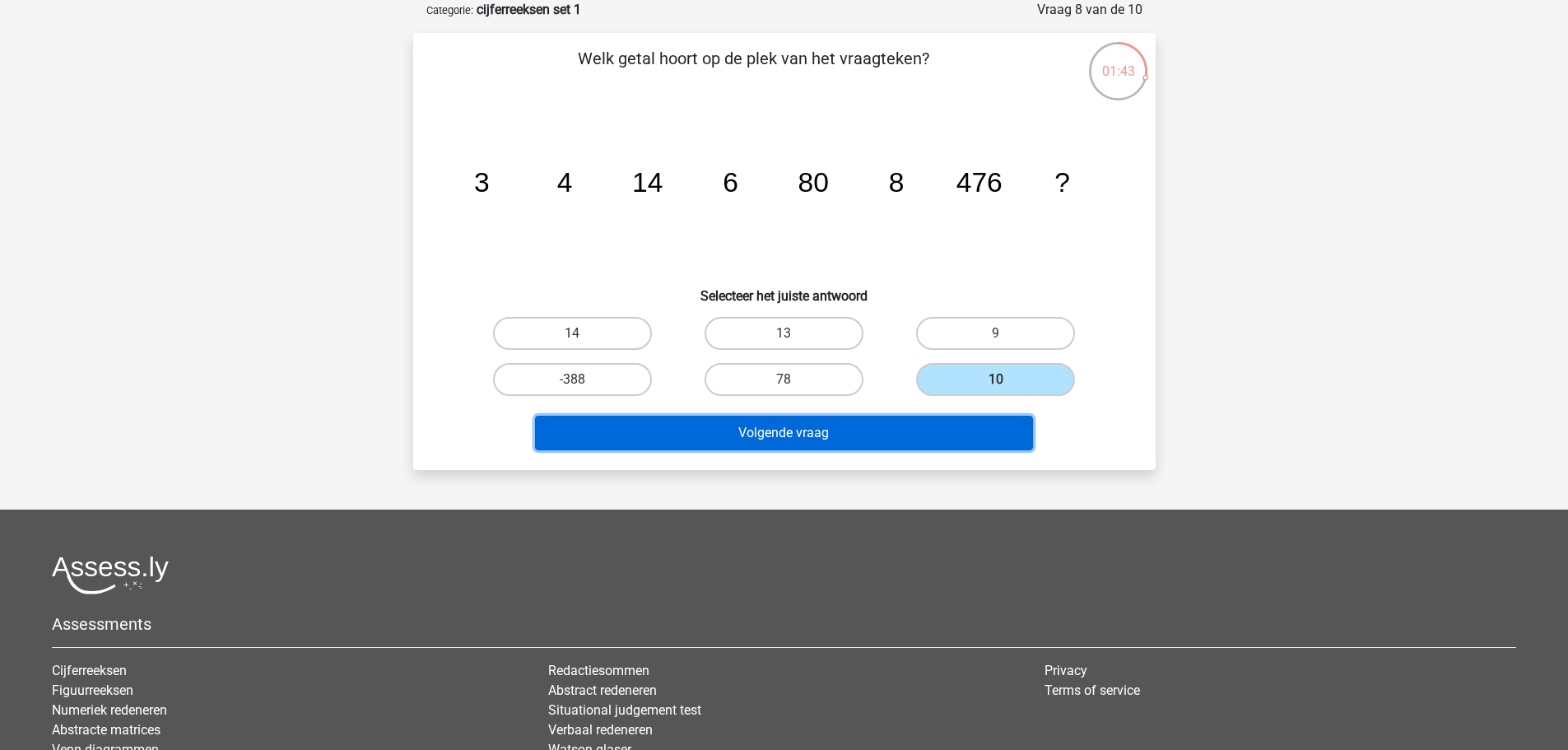
click at [933, 422] on button "Volgende vraag" at bounding box center [784, 433] width 498 height 35
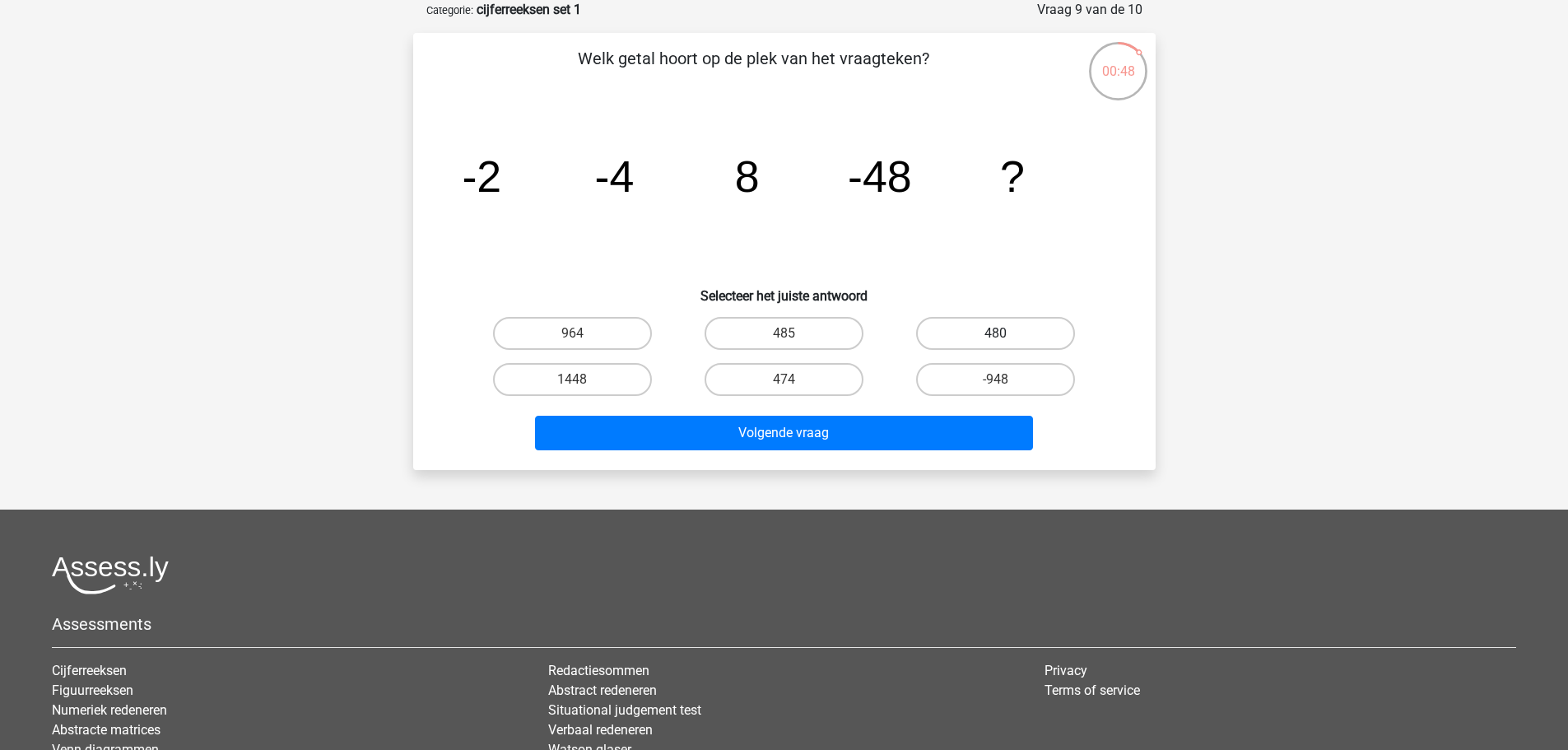
click at [975, 332] on label "480" at bounding box center [995, 333] width 159 height 33
click at [996, 333] on input "480" at bounding box center [1002, 339] width 11 height 11
radio input "true"
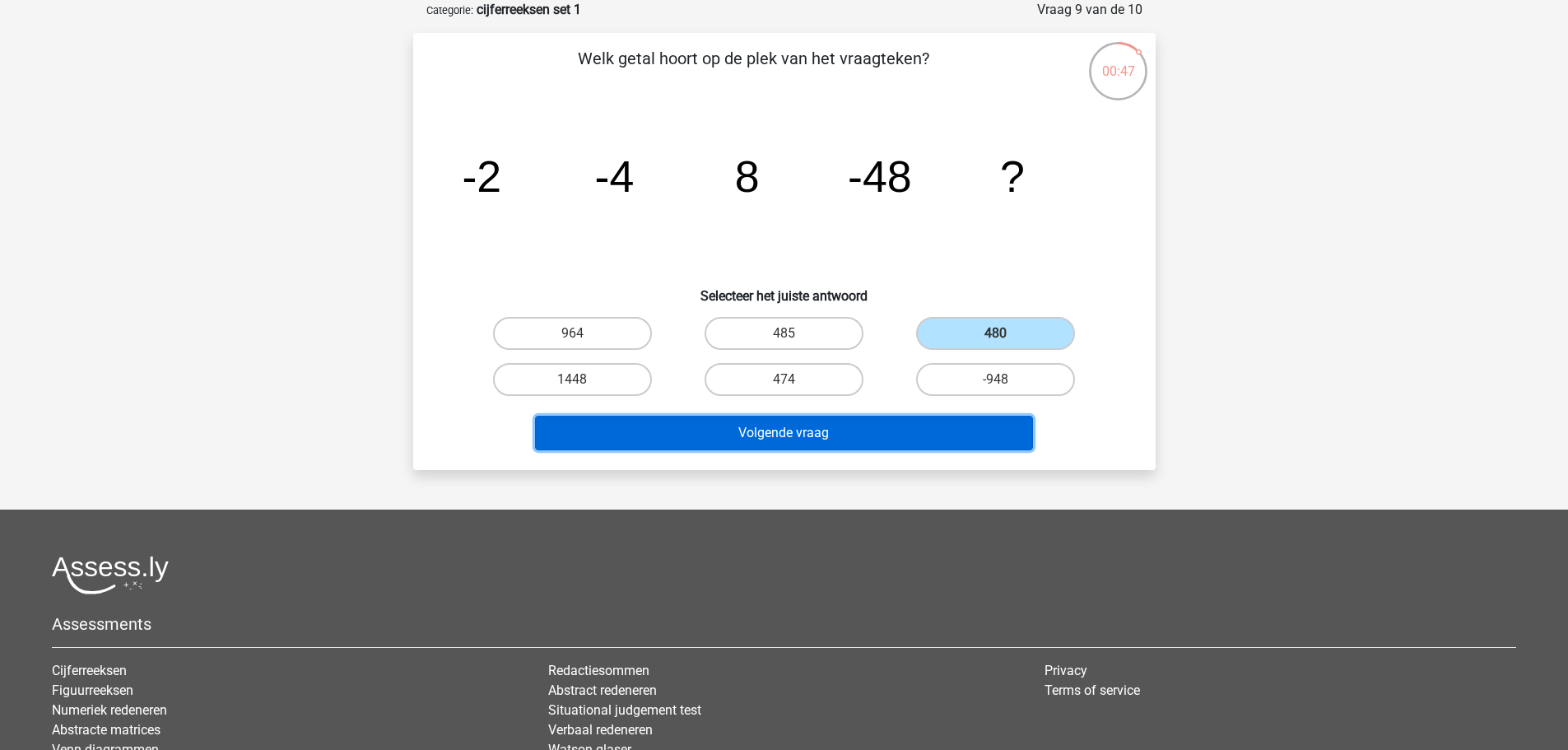
click at [745, 430] on button "Volgende vraag" at bounding box center [784, 433] width 498 height 35
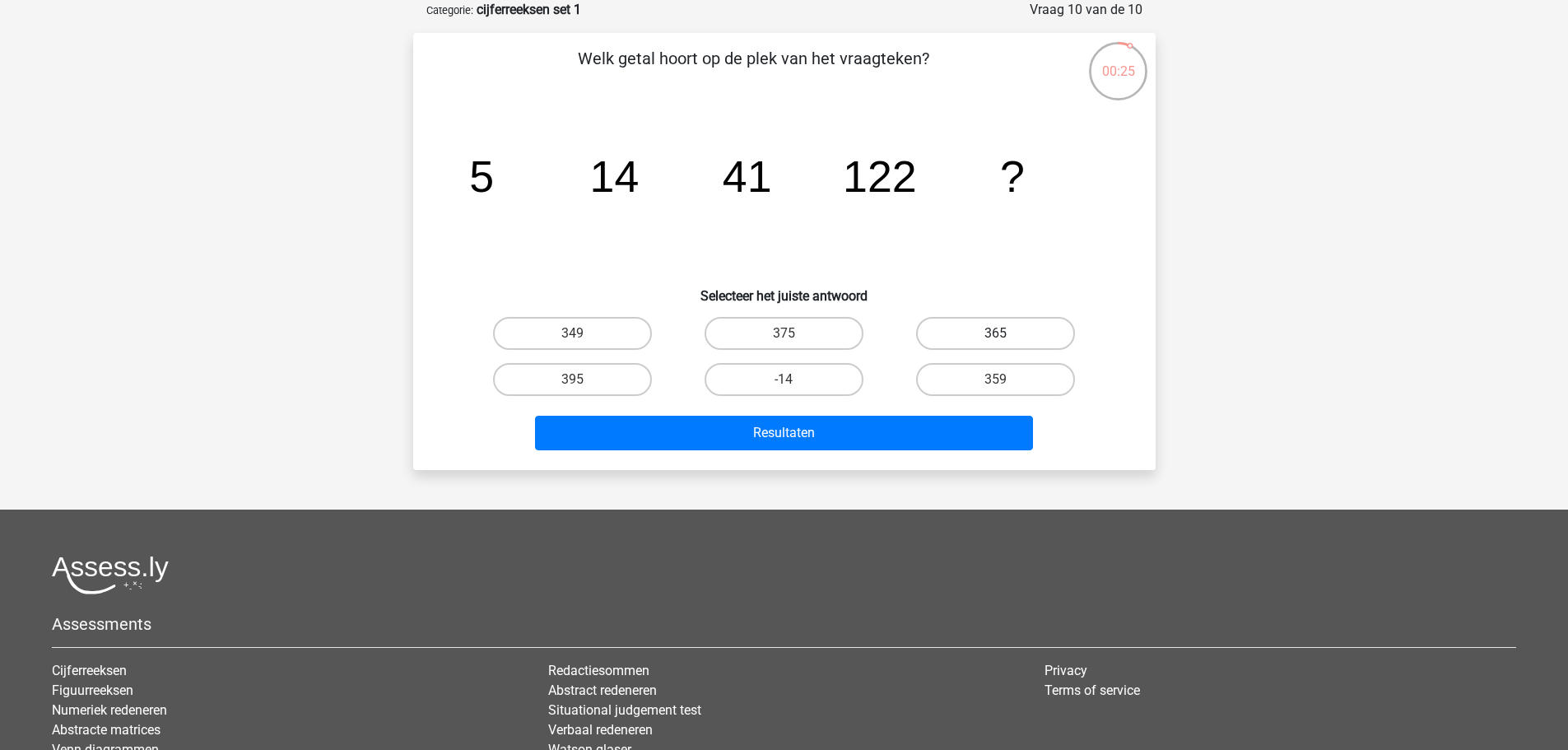
click at [965, 339] on label "365" at bounding box center [995, 333] width 159 height 33
click at [996, 339] on input "365" at bounding box center [1002, 339] width 11 height 11
radio input "true"
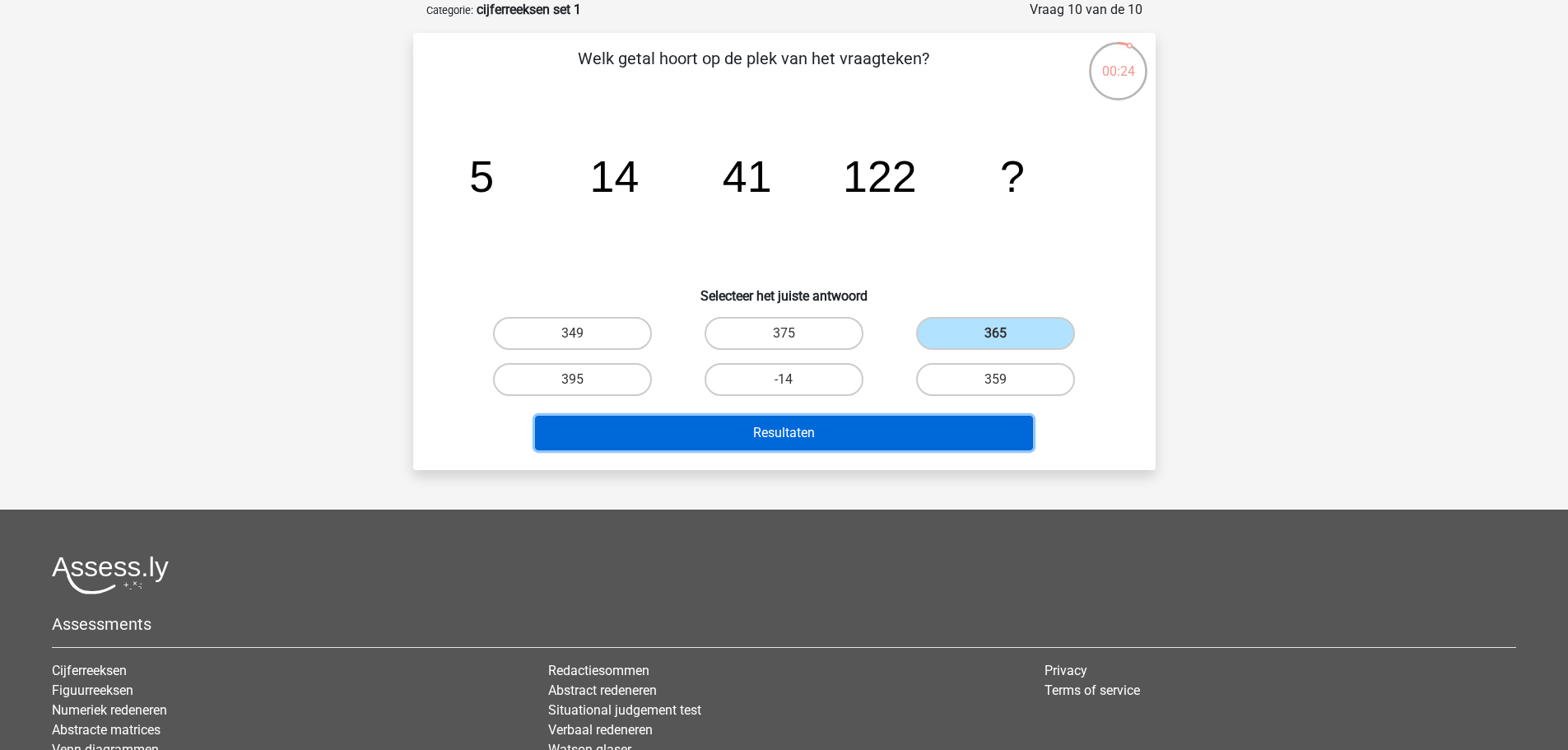
click at [886, 434] on button "Resultaten" at bounding box center [784, 433] width 498 height 35
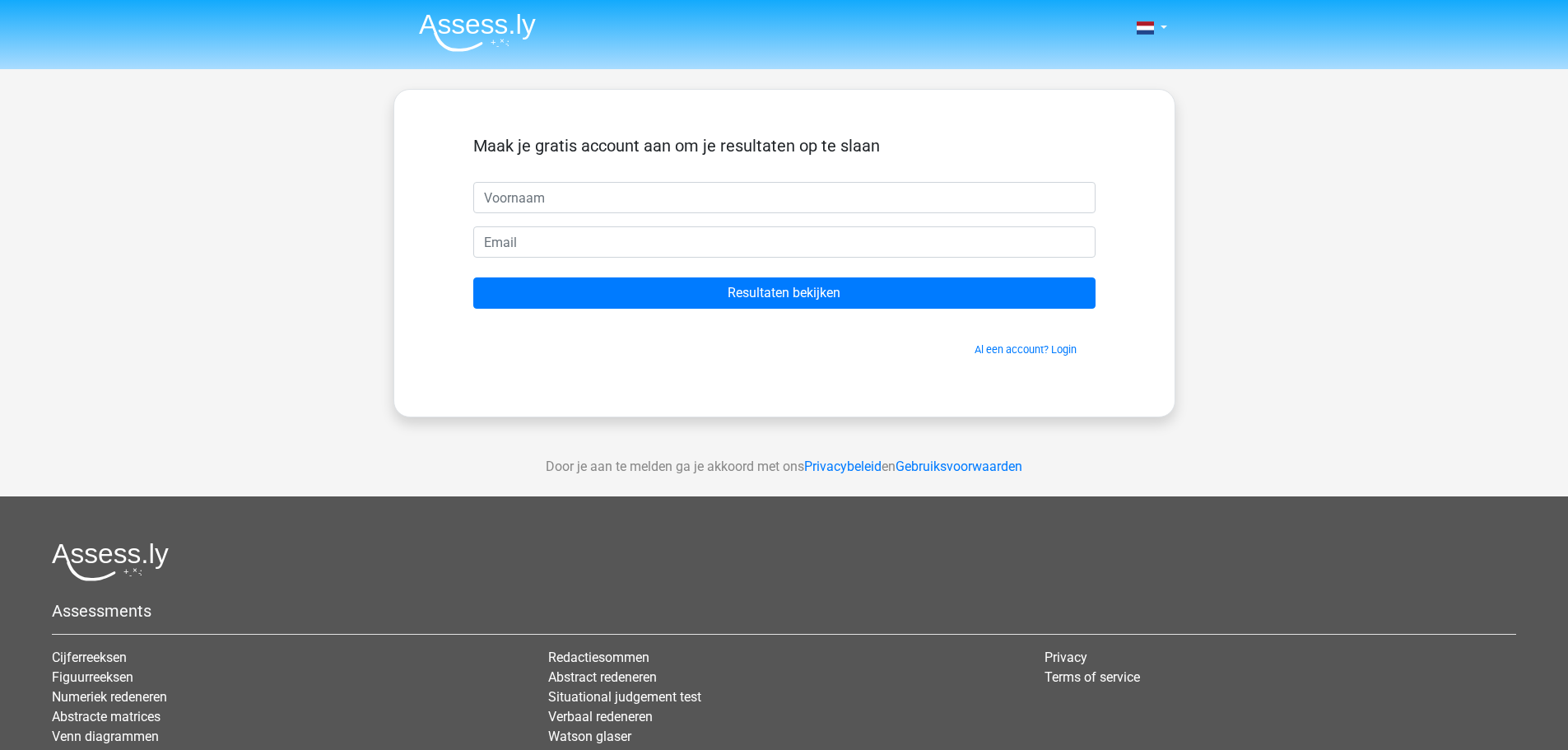
click at [534, 208] on input "text" at bounding box center [784, 197] width 622 height 31
type input "Mathias"
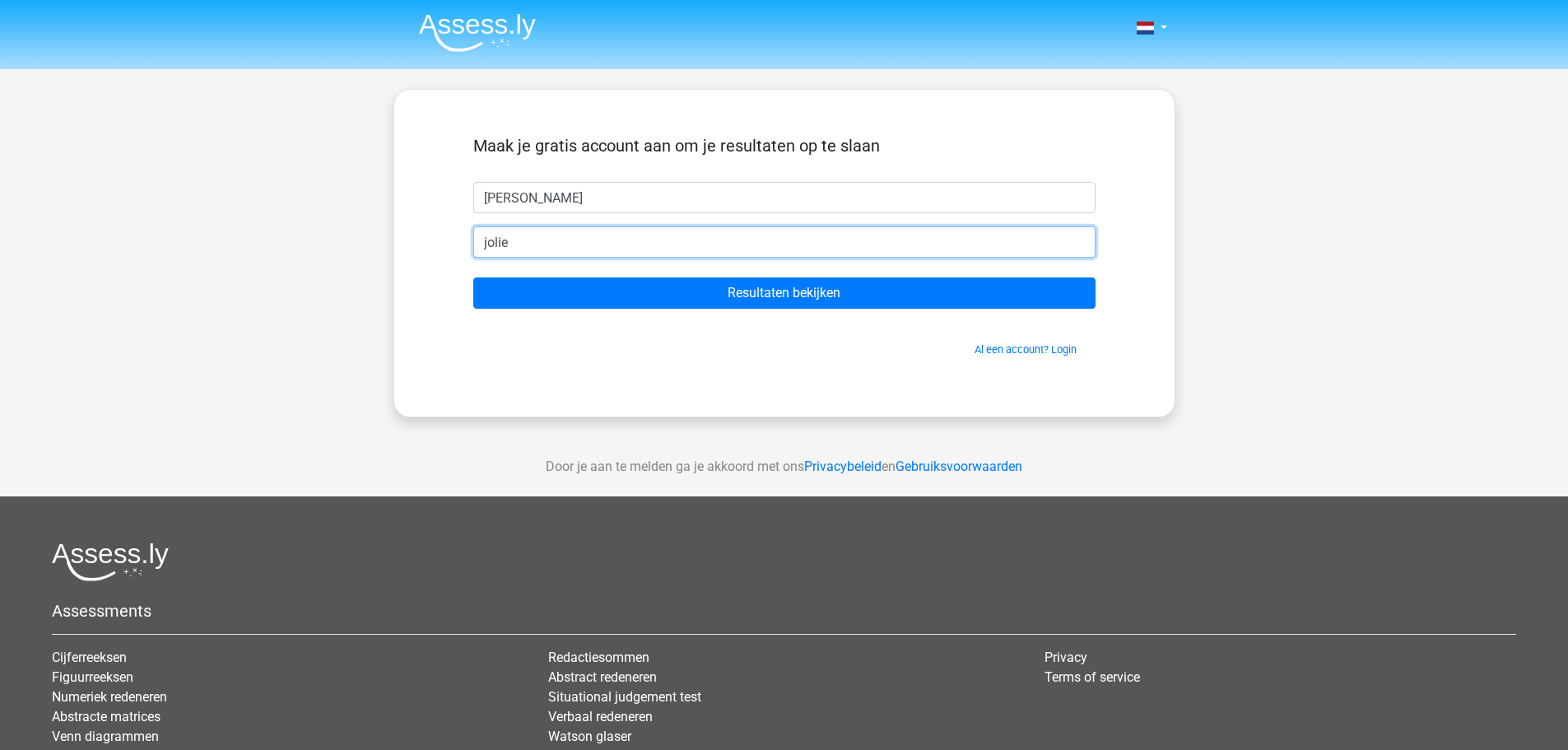
type input "jolie.mathias@gmail.com"
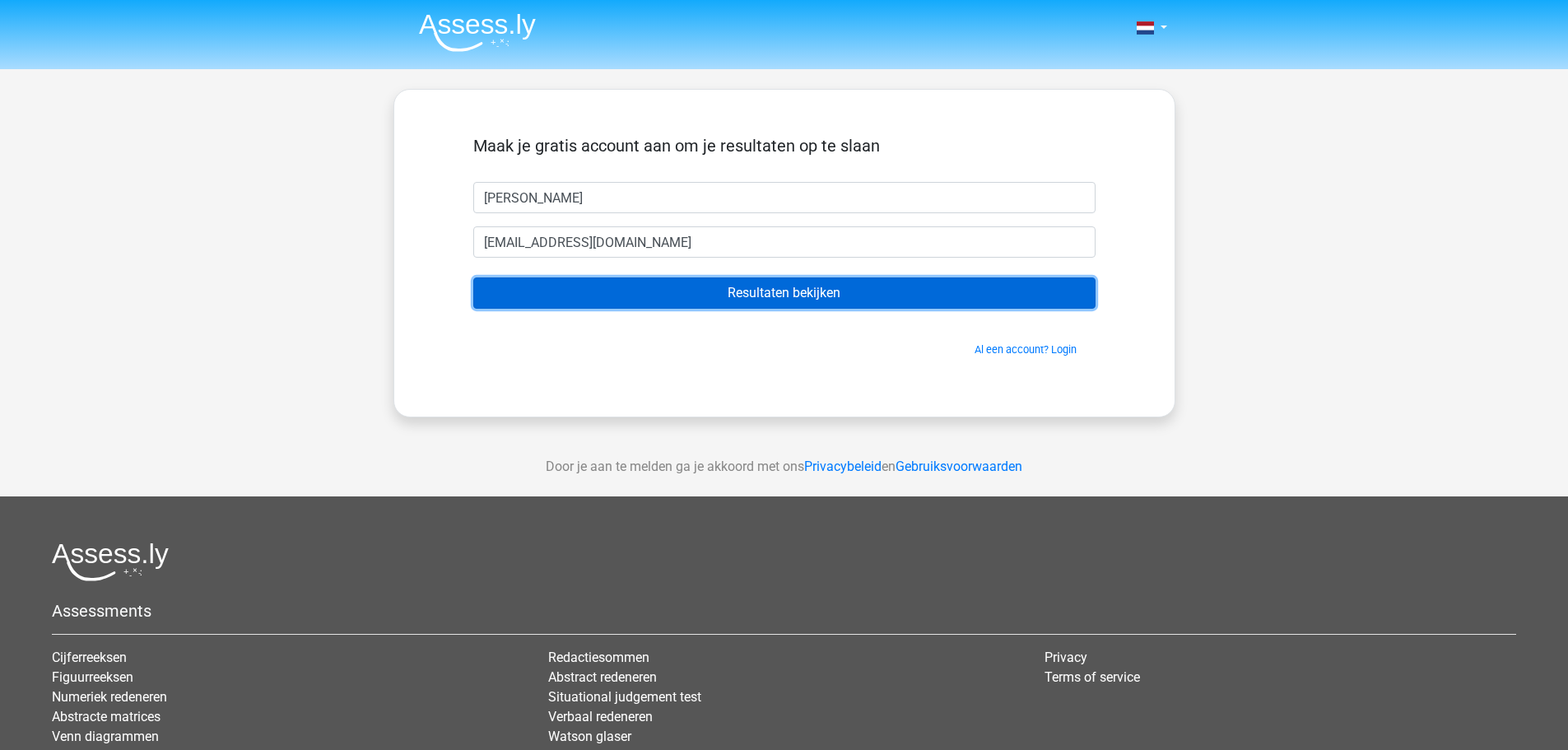
click at [739, 297] on input "Resultaten bekijken" at bounding box center [784, 293] width 622 height 31
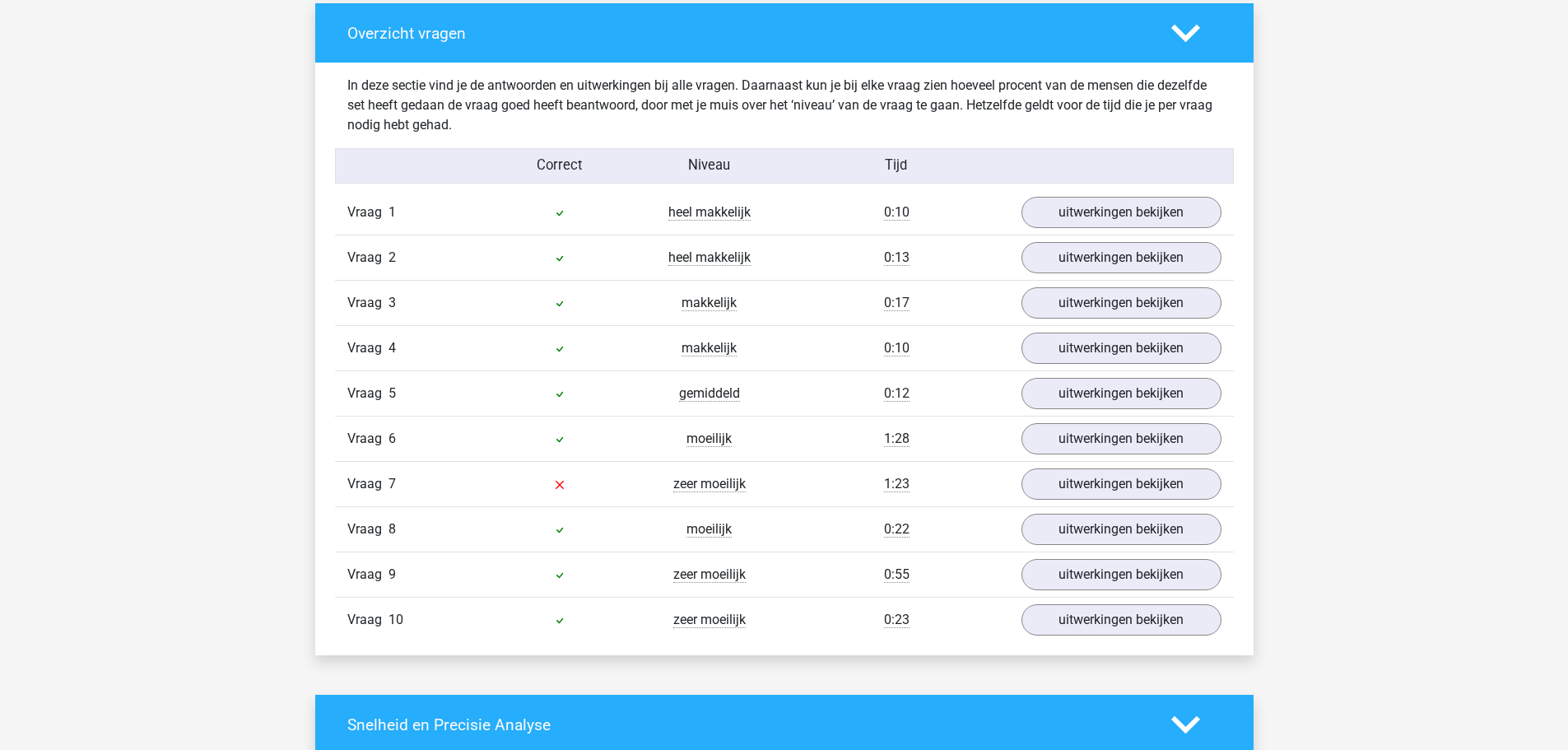
scroll to position [1234, 0]
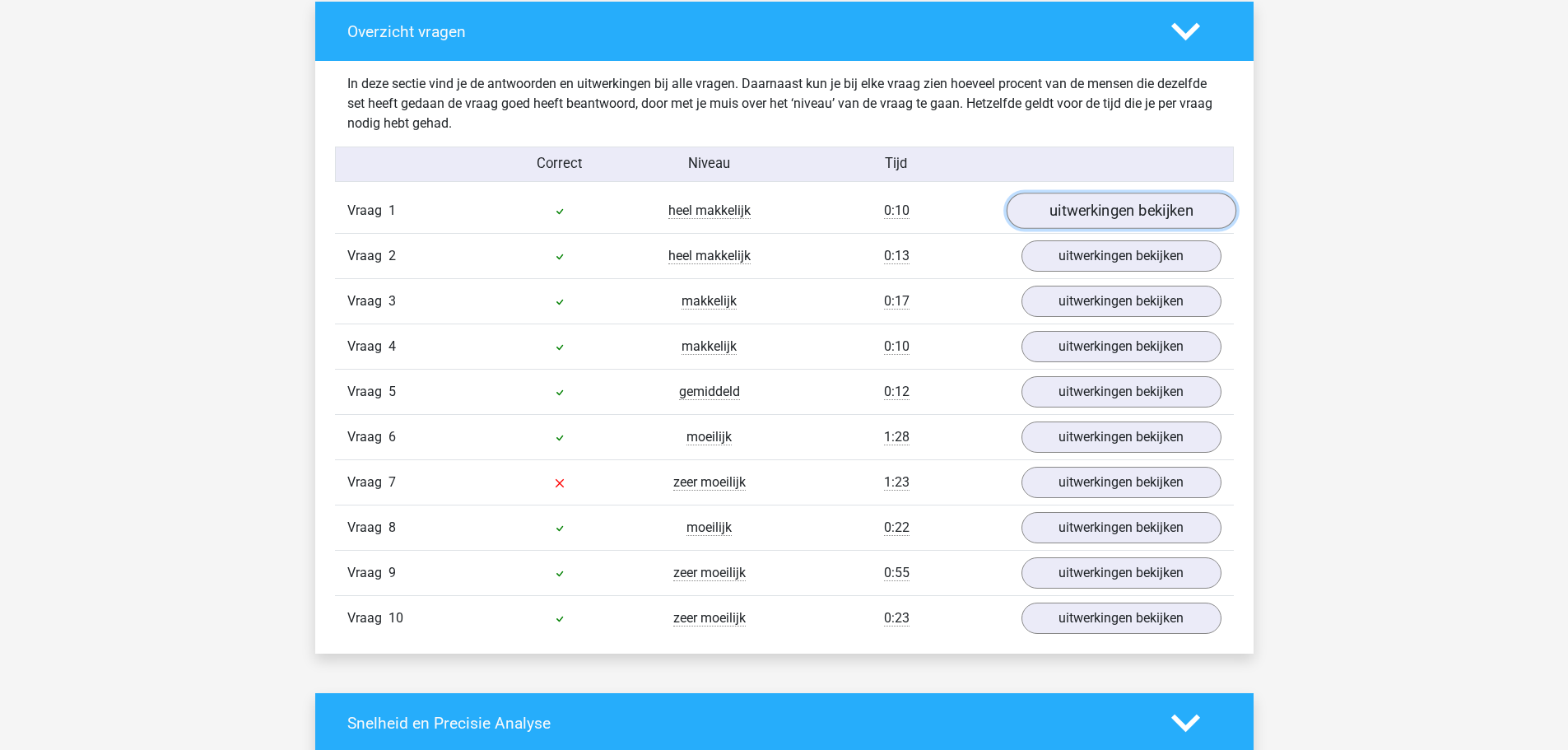
click at [1117, 223] on link "uitwerkingen bekijken" at bounding box center [1120, 212] width 230 height 36
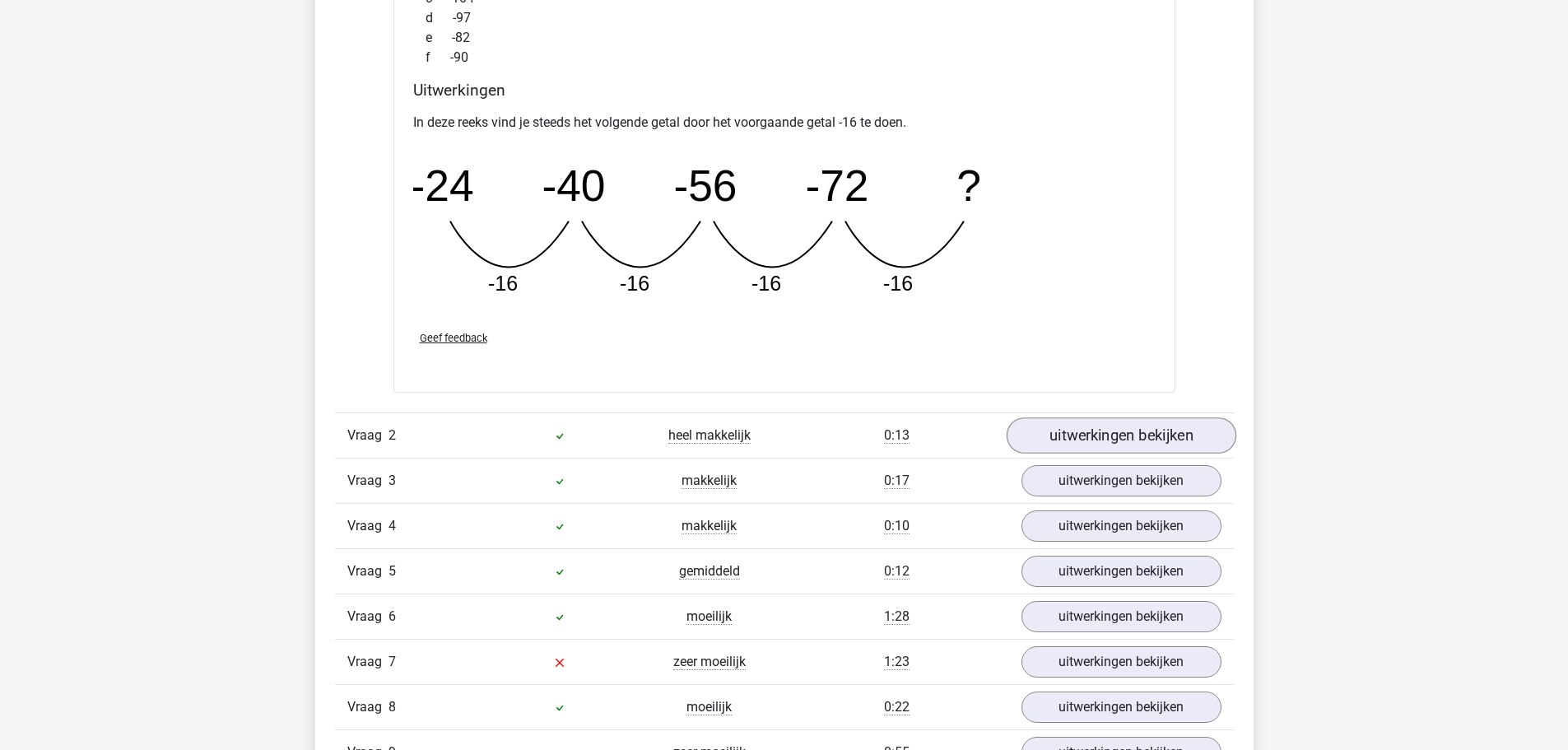
scroll to position [1811, 0]
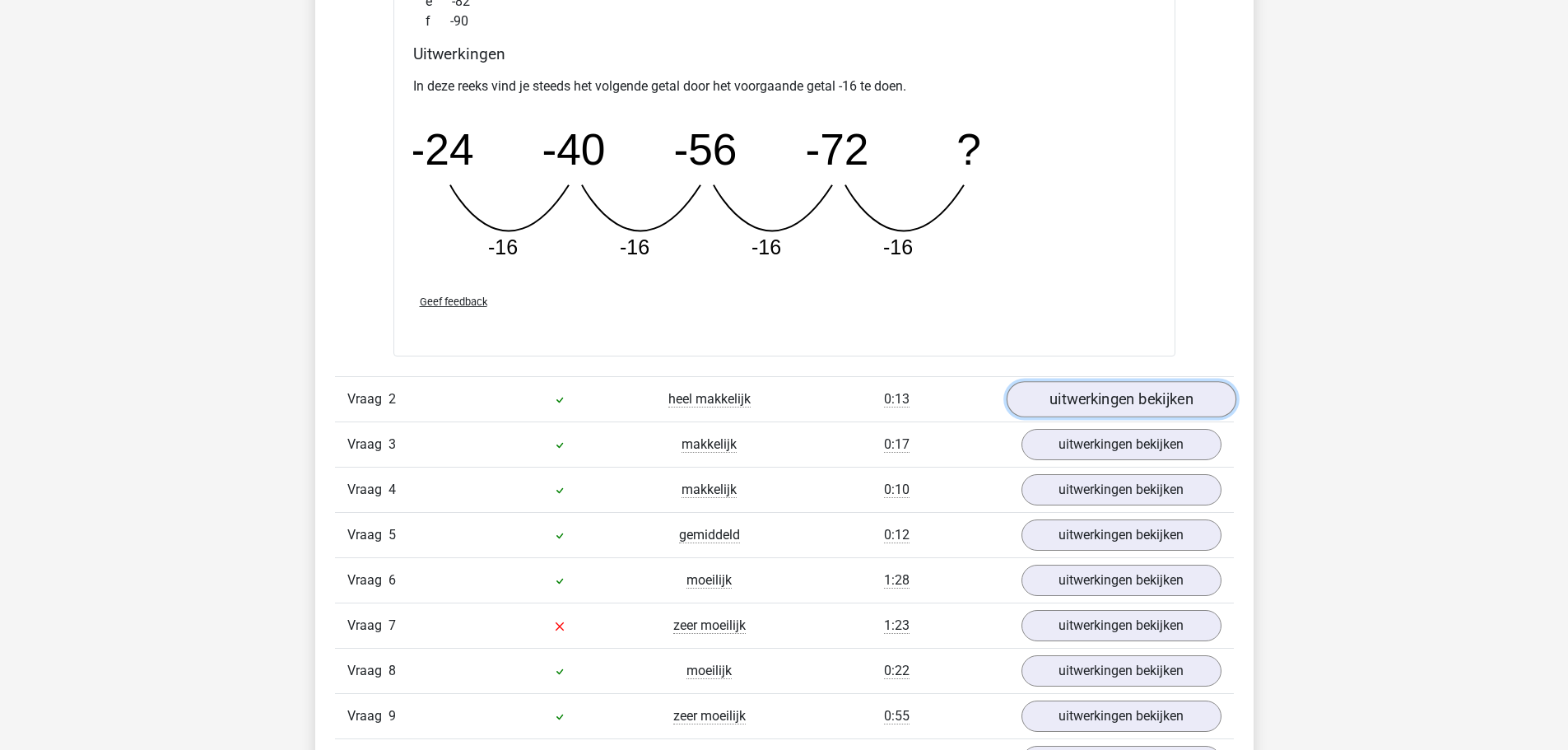
click at [1096, 392] on link "uitwerkingen bekijken" at bounding box center [1120, 400] width 230 height 36
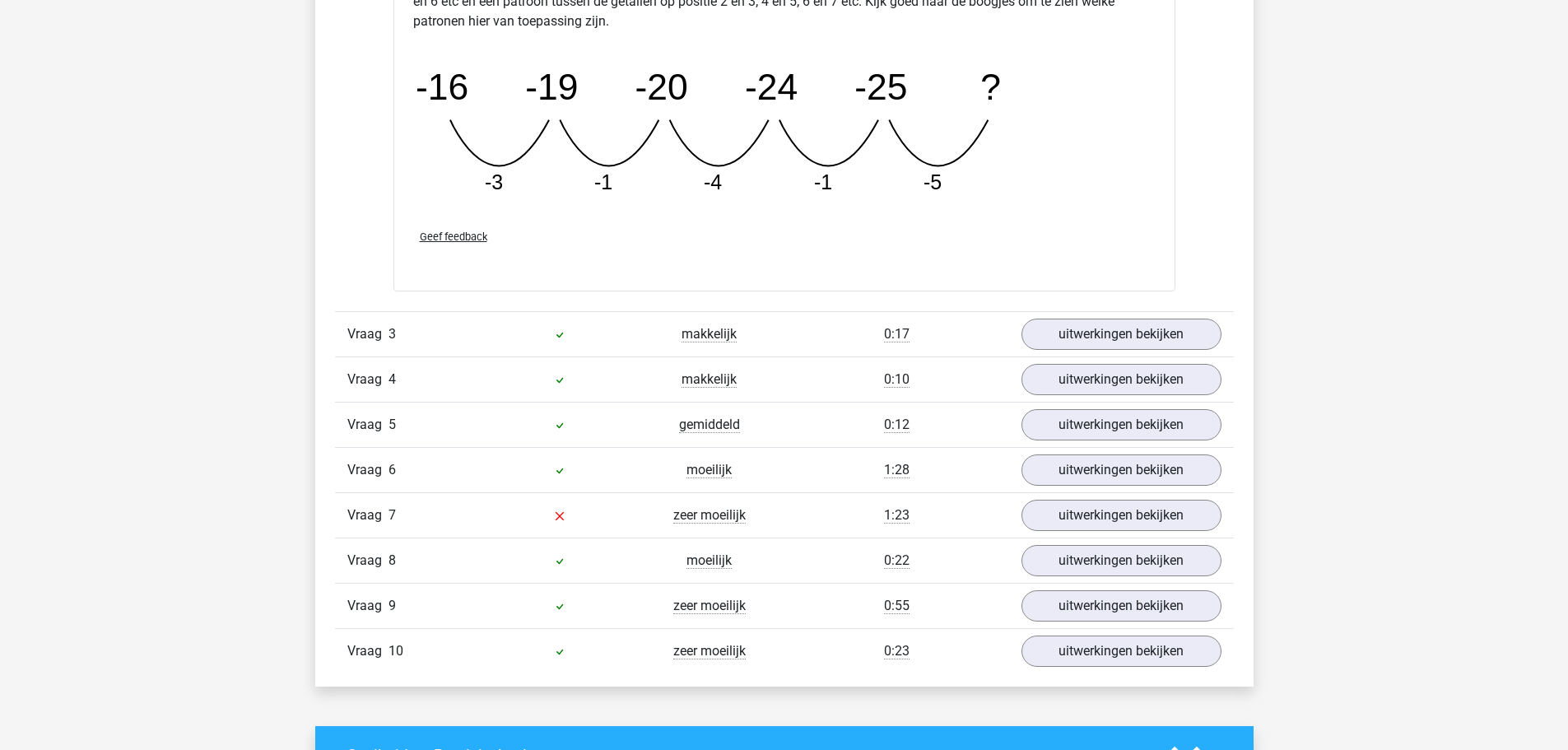
scroll to position [2716, 0]
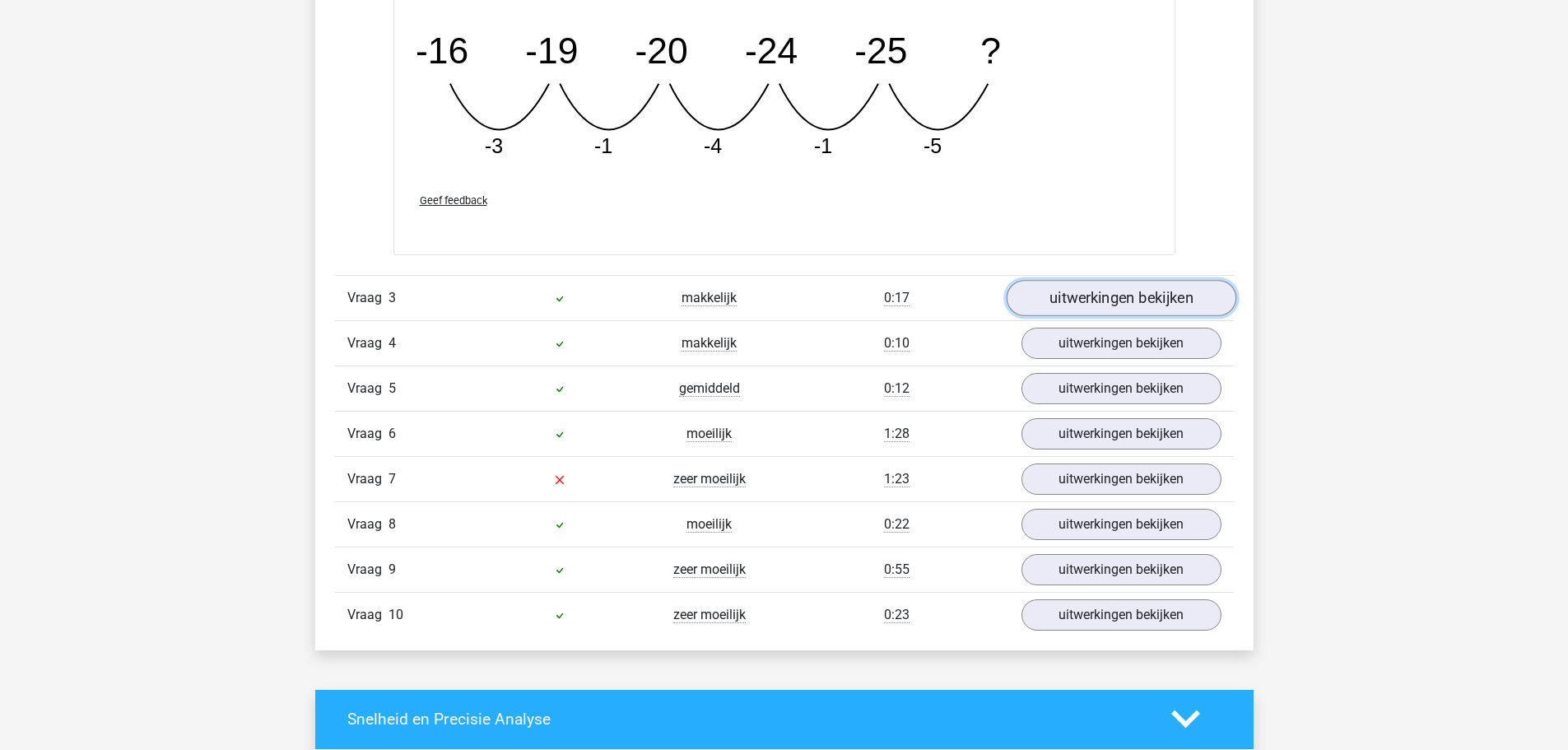
click at [1139, 294] on link "uitwerkingen bekijken" at bounding box center [1120, 298] width 230 height 36
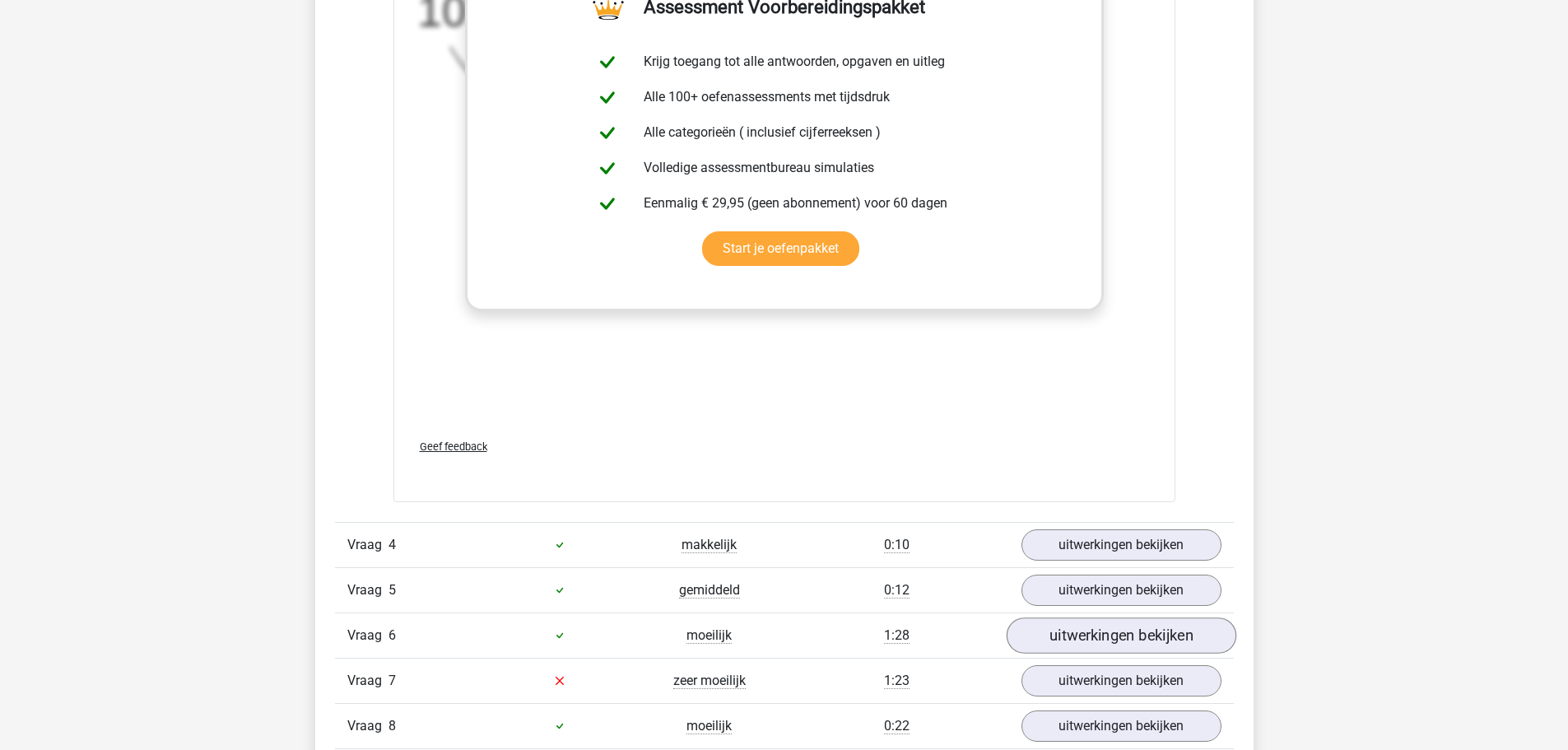
scroll to position [3621, 0]
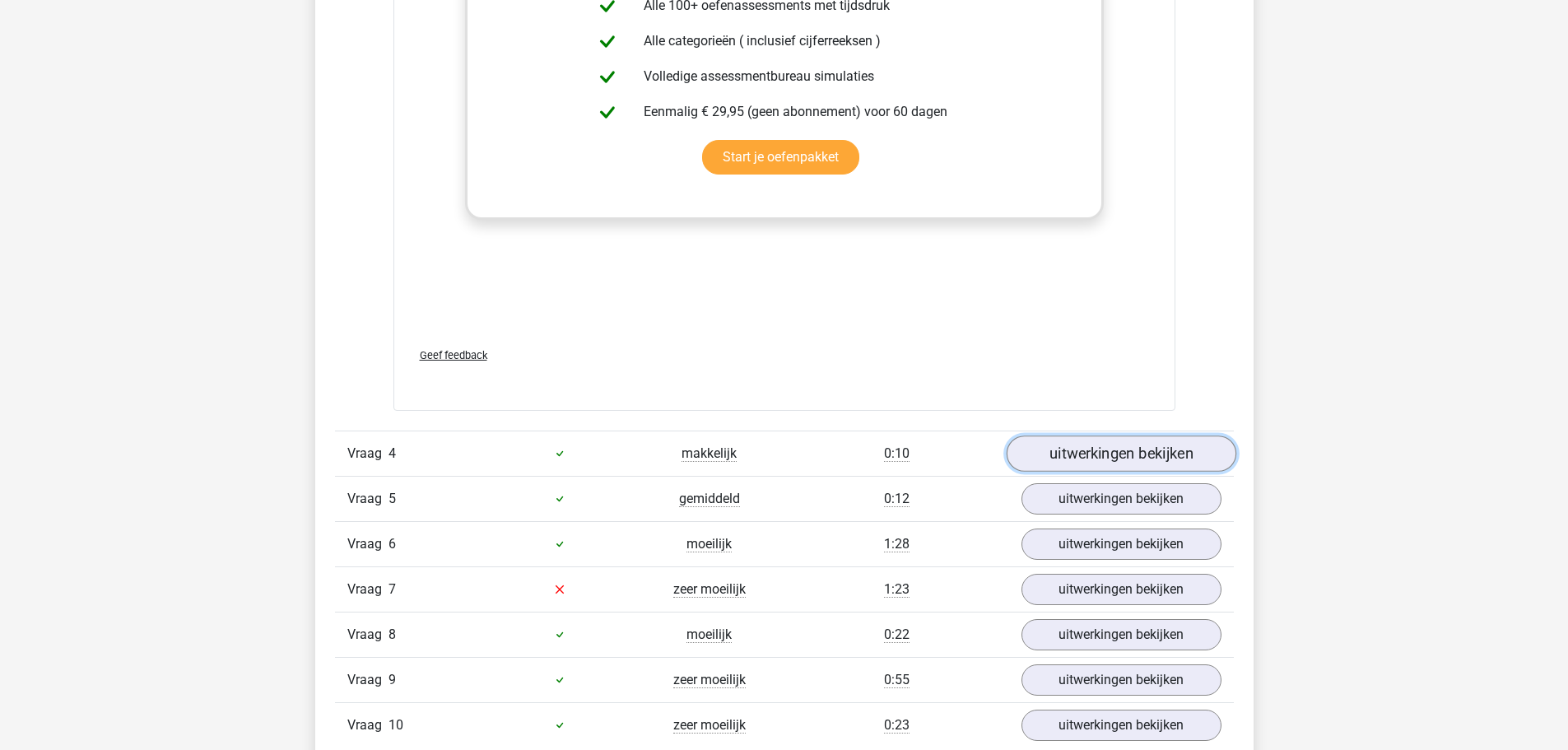
click at [1159, 453] on link "uitwerkingen bekijken" at bounding box center [1120, 453] width 230 height 36
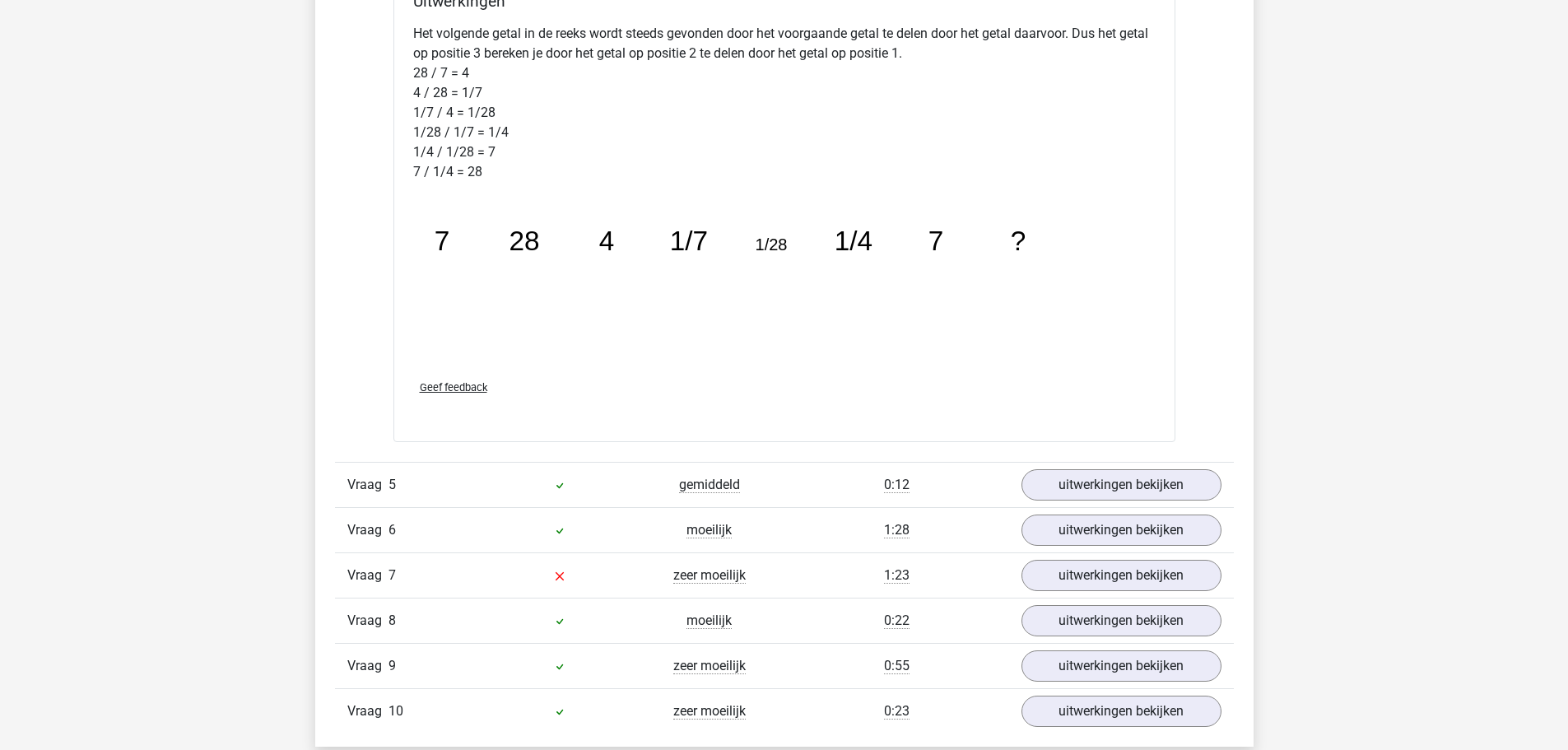
scroll to position [4527, 0]
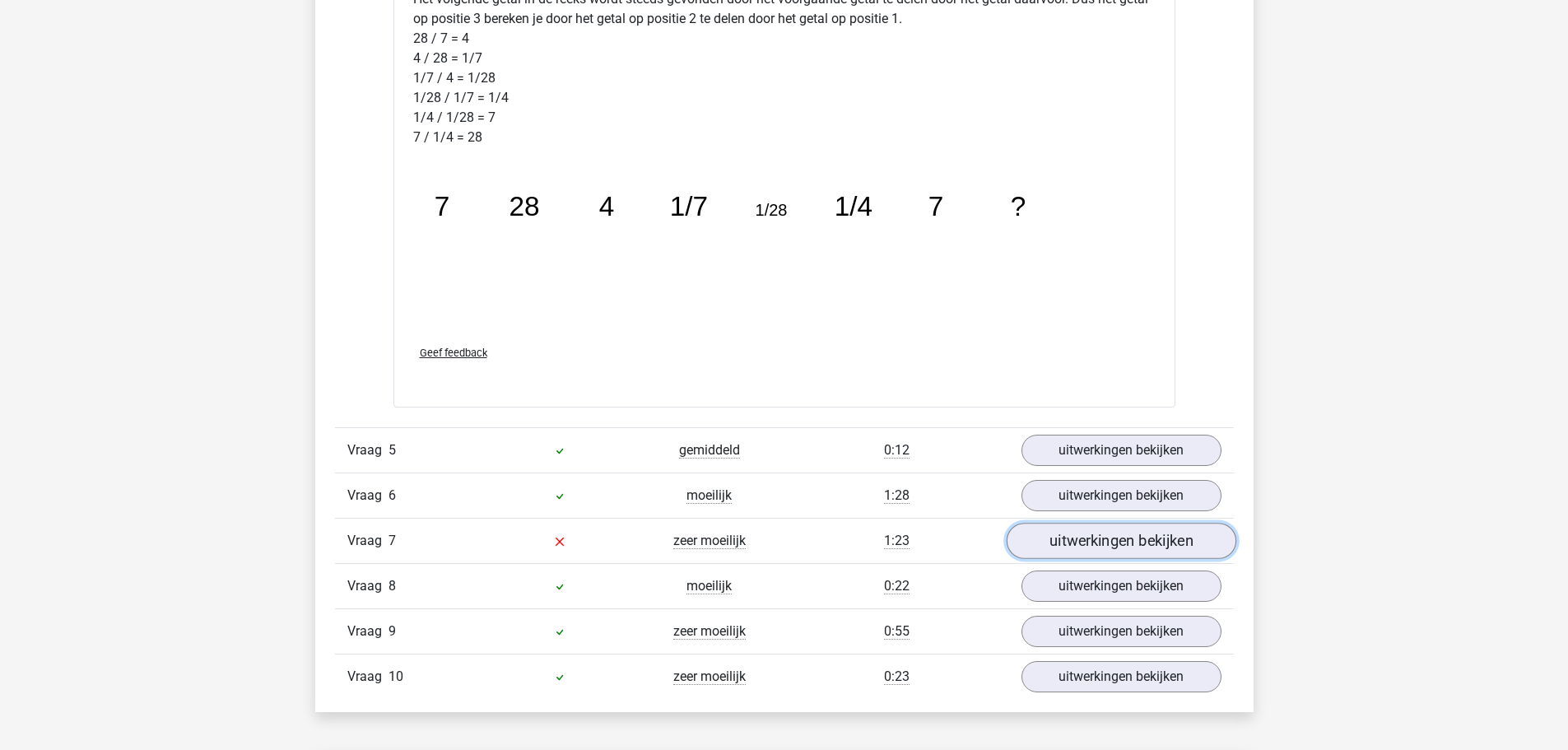
click at [1075, 536] on link "uitwerkingen bekijken" at bounding box center [1120, 541] width 230 height 36
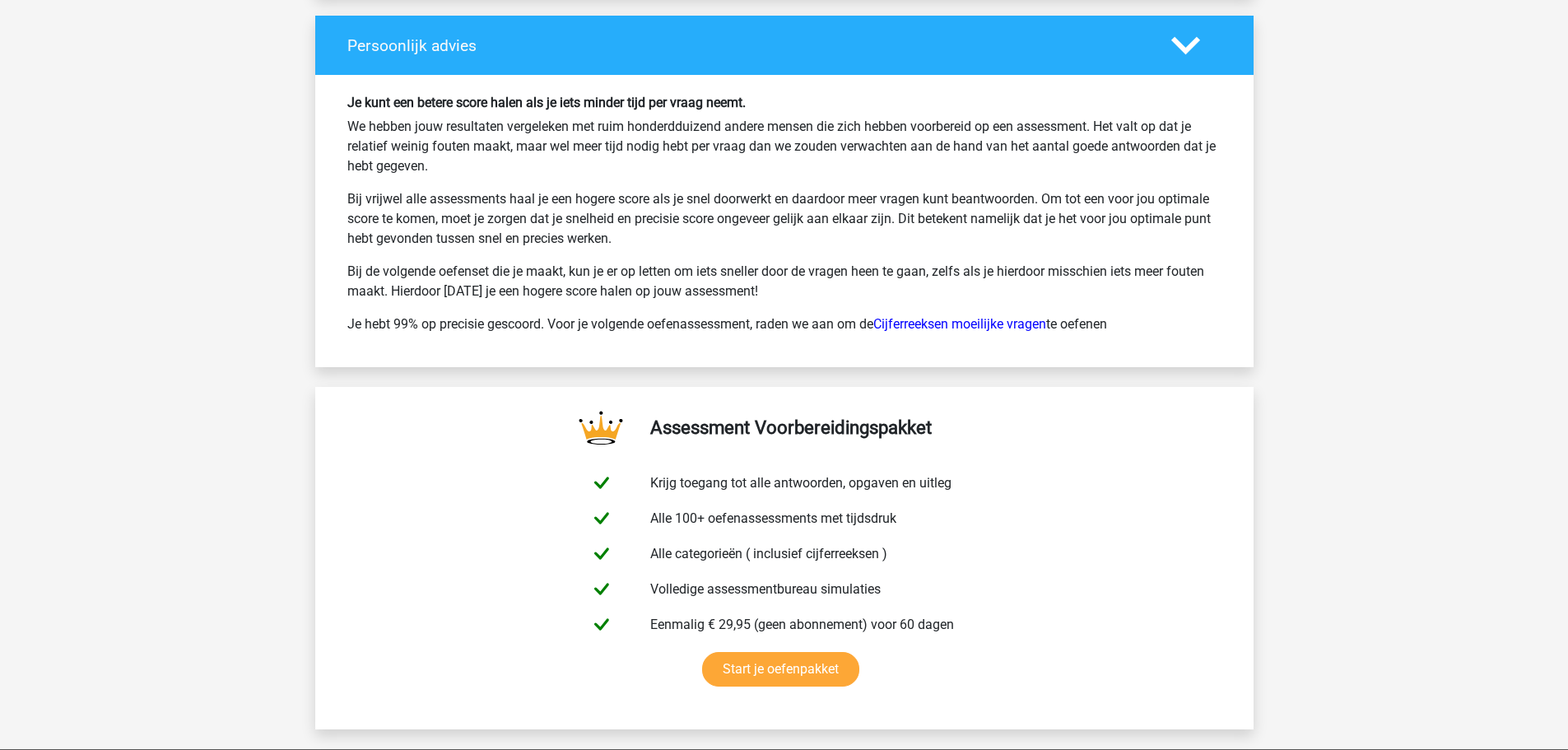
scroll to position [7161, 0]
